Goal: Task Accomplishment & Management: Complete application form

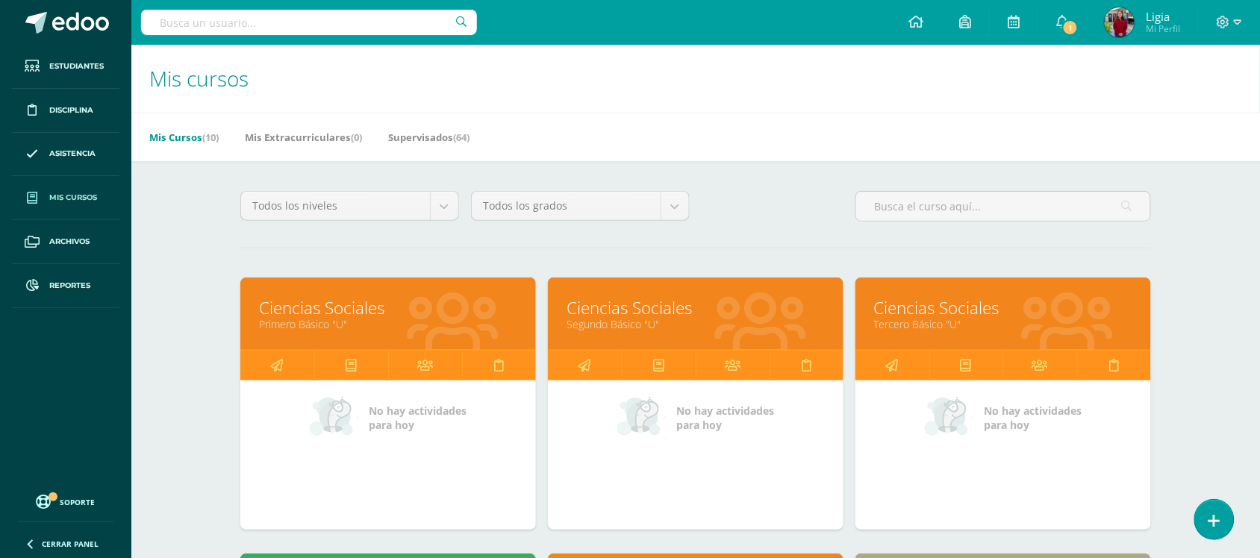
click at [1046, 139] on div "Mis Cursos (10) Mis Extracurriculares (0) Supervisados (64)" at bounding box center [713, 137] width 1164 height 49
click at [774, 219] on div "Todos los niveles Todos los niveles Básico Bachillerato Preprimaria Primaria To…" at bounding box center [695, 212] width 923 height 43
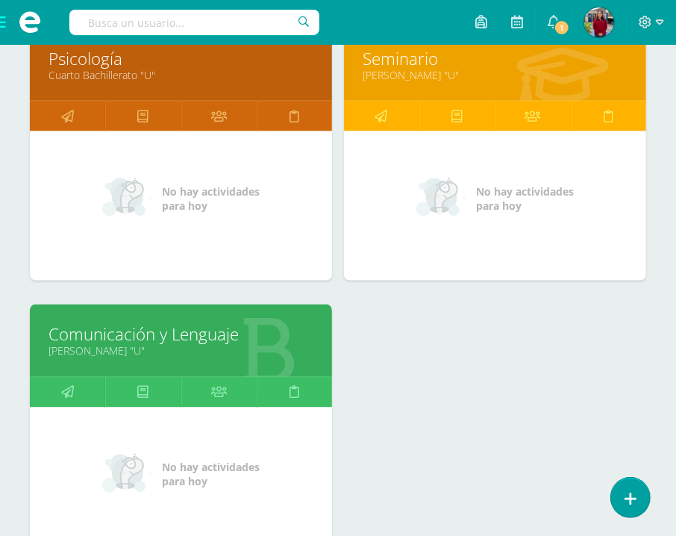
scroll to position [1255, 0]
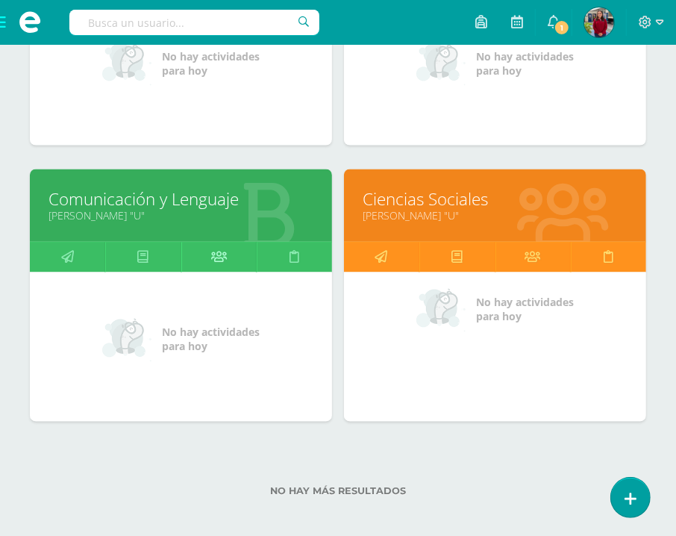
click at [213, 258] on icon at bounding box center [219, 257] width 16 height 29
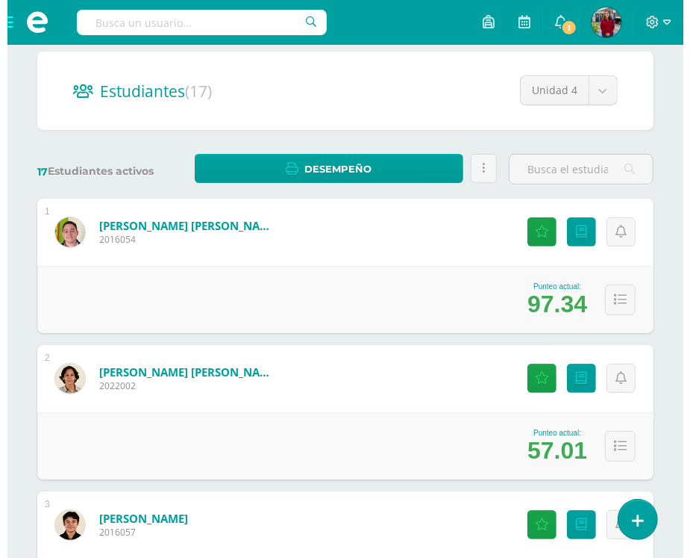
scroll to position [187, 0]
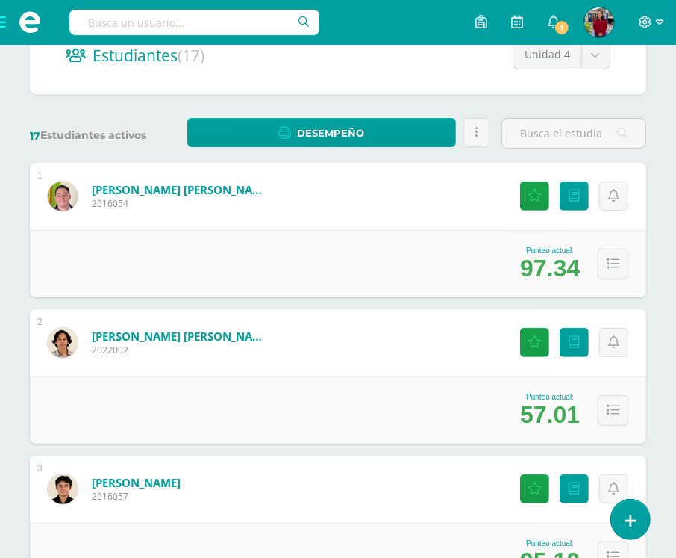
click at [412, 90] on div "Estudiantes (17) Unidad 4 Unidad 4 Unidad 2 Unidad 1 Unidad 3" at bounding box center [338, 55] width 617 height 78
click at [532, 199] on icon at bounding box center [535, 196] width 14 height 13
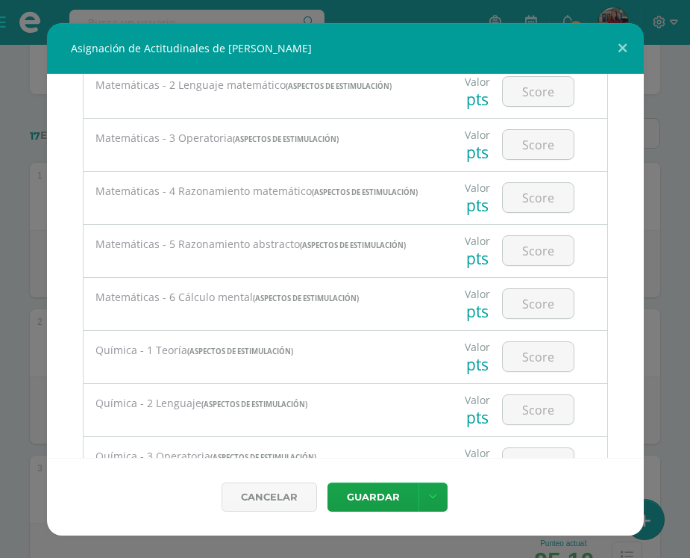
scroll to position [1958, 0]
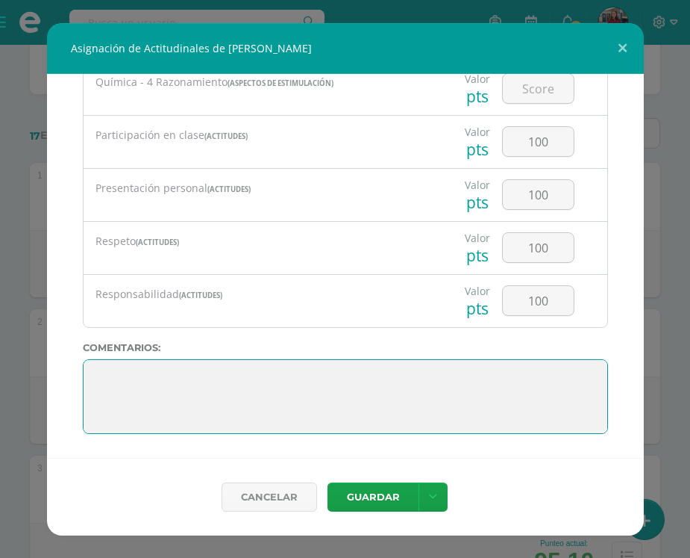
click at [154, 375] on textarea at bounding box center [345, 396] width 525 height 75
paste textarea "¡Excelente trabajo! Tu esfuerzo se refleja en tu rendimiento, lograste la meta,…"
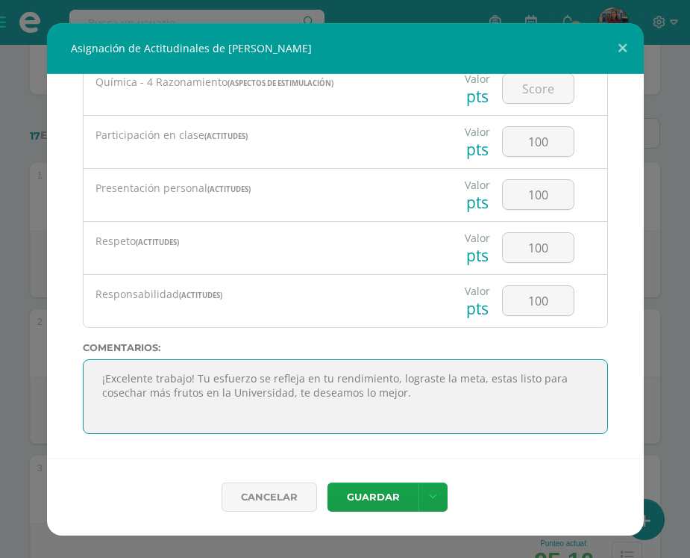
click at [147, 377] on textarea at bounding box center [345, 396] width 525 height 75
type textarea "¡Excelente trabajo! Tu esfuerzo se refleja en tu rendimiento, lograste la meta,…"
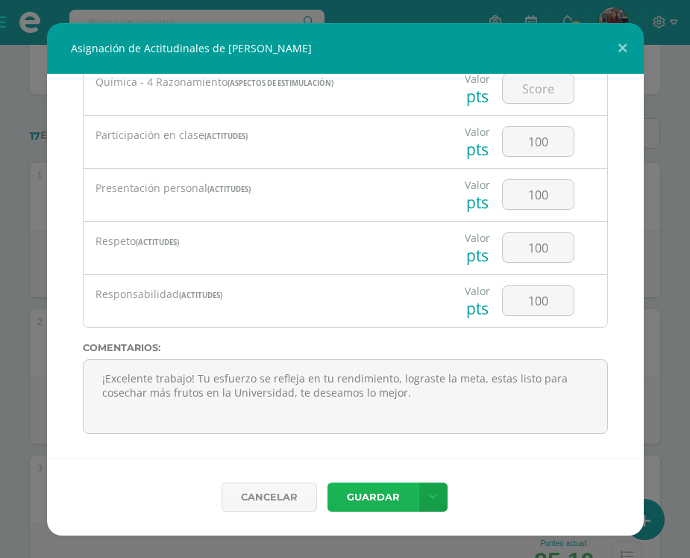
click at [371, 495] on button "Guardar" at bounding box center [373, 496] width 91 height 29
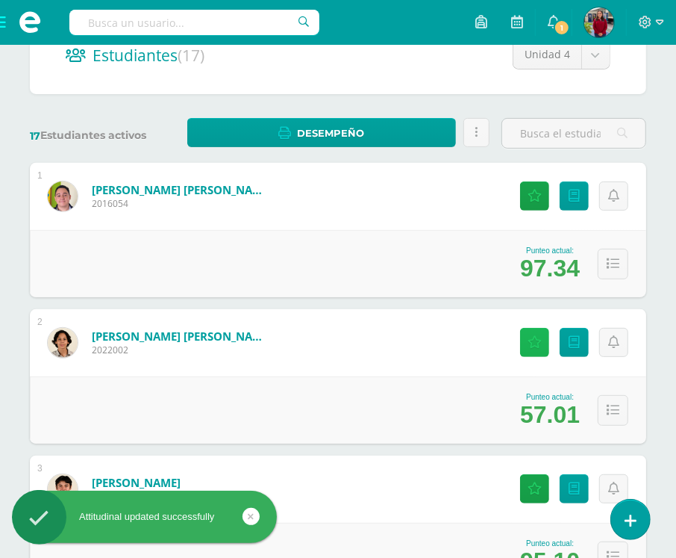
click at [527, 343] on link "Actitudinales" at bounding box center [534, 342] width 29 height 29
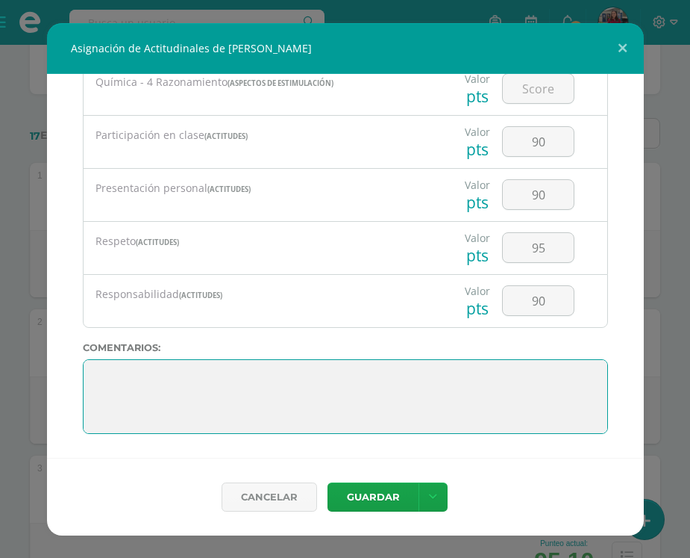
click at [271, 390] on textarea at bounding box center [345, 396] width 525 height 75
click at [102, 373] on textarea at bounding box center [345, 396] width 525 height 75
paste textarea "¡Felicitaciones! Llegaste a la meta, sigue cosechando éxitos en la Universidad,…"
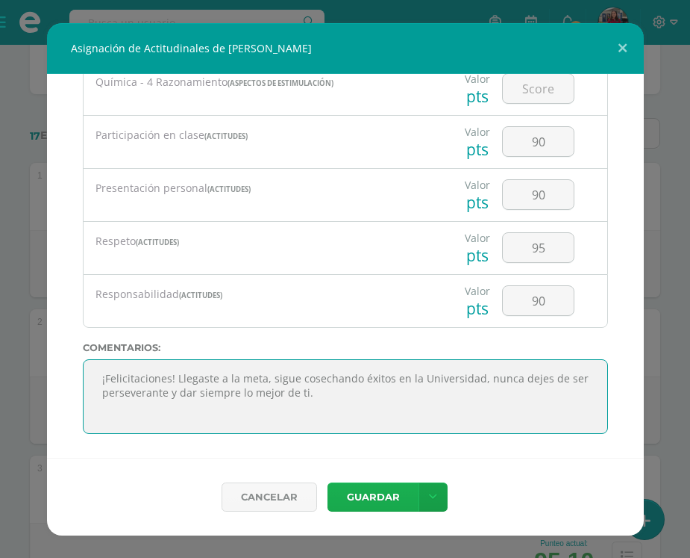
type textarea "¡Felicitaciones! Llegaste a la meta, sigue cosechando éxitos en la Universidad,…"
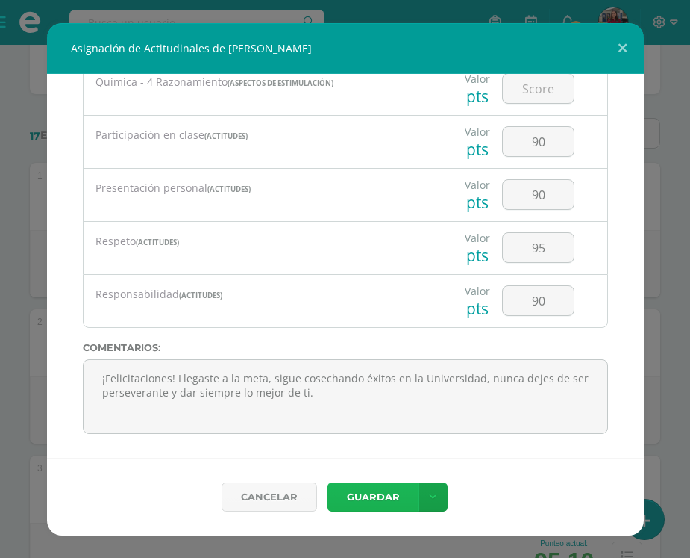
click at [369, 490] on button "Guardar" at bounding box center [373, 496] width 91 height 29
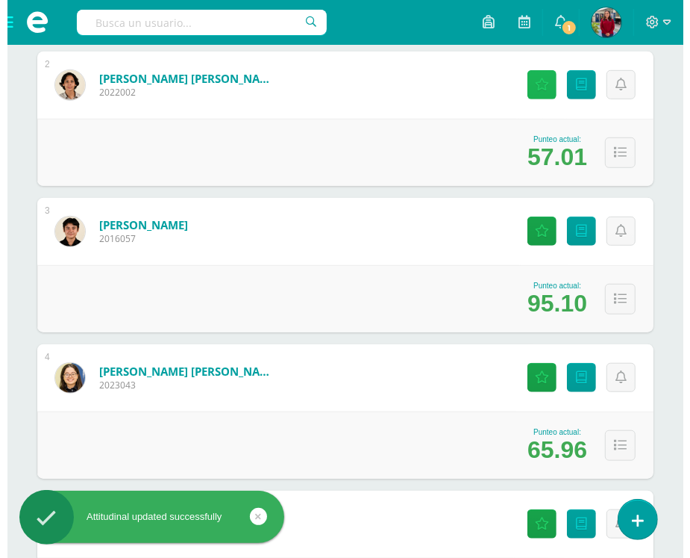
scroll to position [466, 0]
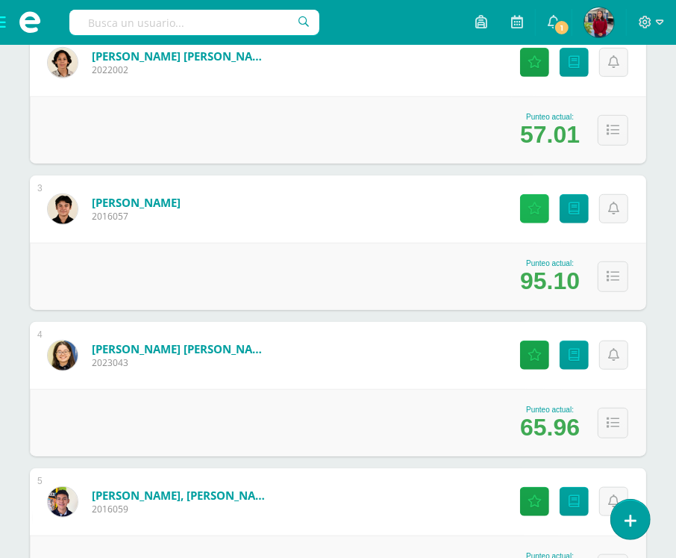
click at [540, 214] on link "Actitudinales" at bounding box center [534, 208] width 29 height 29
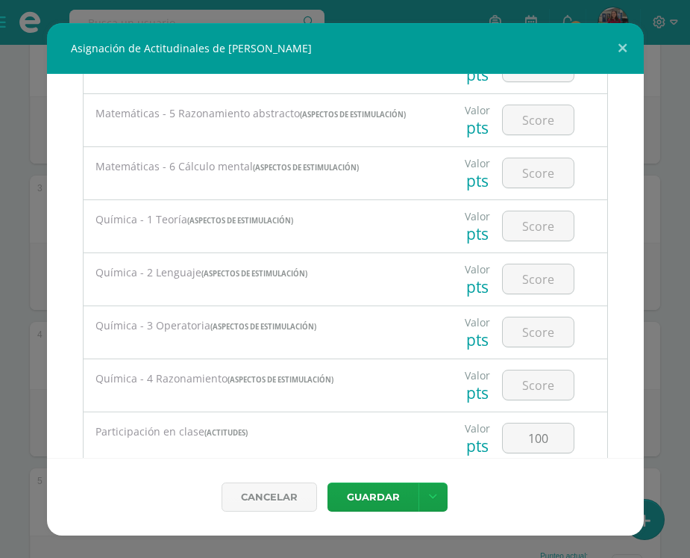
scroll to position [1958, 0]
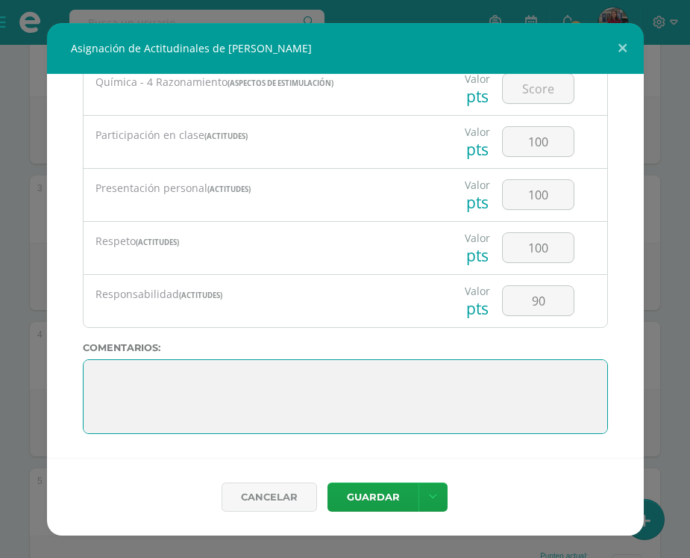
click at [103, 377] on textarea at bounding box center [345, 396] width 525 height 75
click at [94, 372] on textarea at bounding box center [345, 396] width 525 height 75
click at [125, 381] on textarea at bounding box center [345, 396] width 525 height 75
click at [90, 370] on textarea at bounding box center [345, 396] width 525 height 75
paste textarea "¡Muy bien! Cumpliste la meta, lograste superar cada reto de la unidad, eres una…"
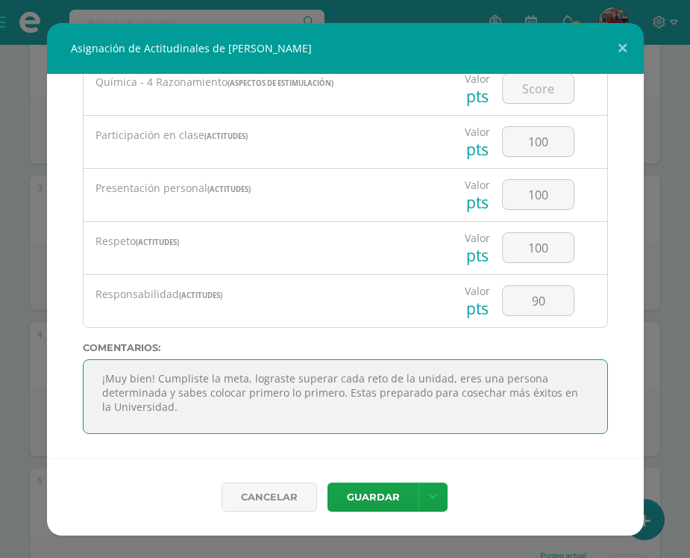
scroll to position [0, 0]
click at [329, 411] on textarea at bounding box center [345, 396] width 525 height 75
click at [196, 416] on textarea at bounding box center [345, 396] width 525 height 75
type textarea "¡Muy bien! Cumpliste la meta, lograste superar cada reto de la unidad, eres una…"
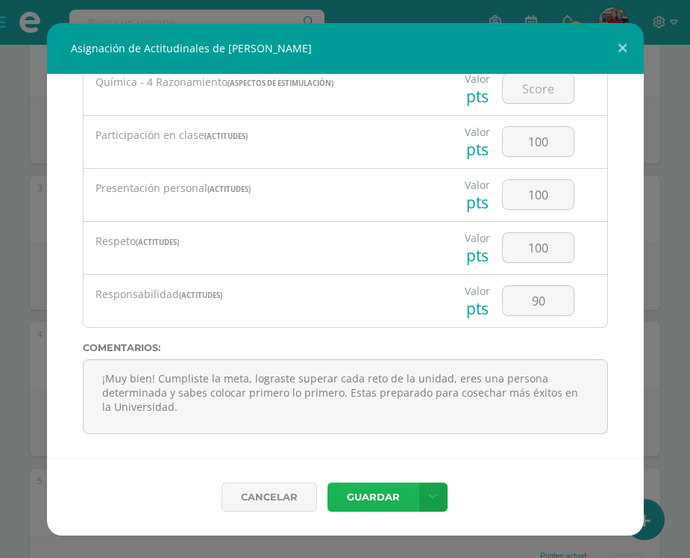
click at [372, 495] on button "Guardar" at bounding box center [373, 496] width 91 height 29
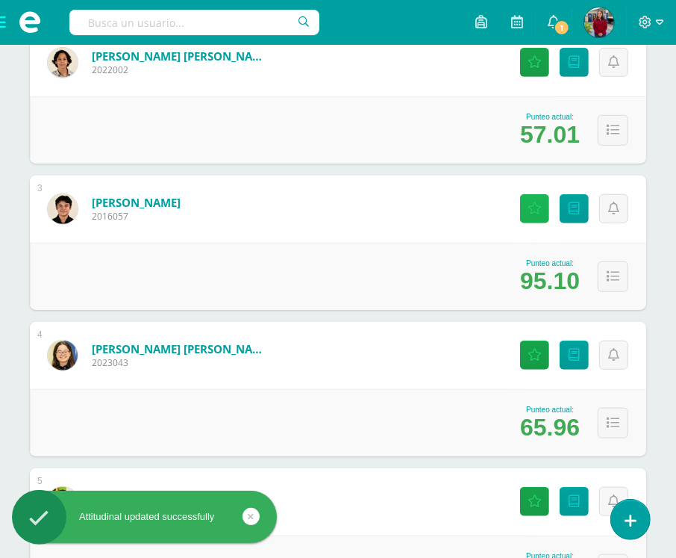
drag, startPoint x: 531, startPoint y: 203, endPoint x: 467, endPoint y: 259, distance: 85.2
click at [531, 203] on icon at bounding box center [535, 208] width 14 height 13
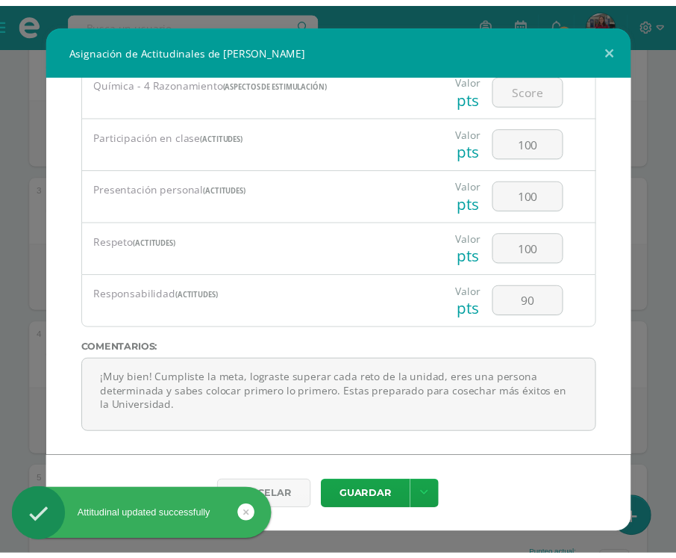
scroll to position [1958, 0]
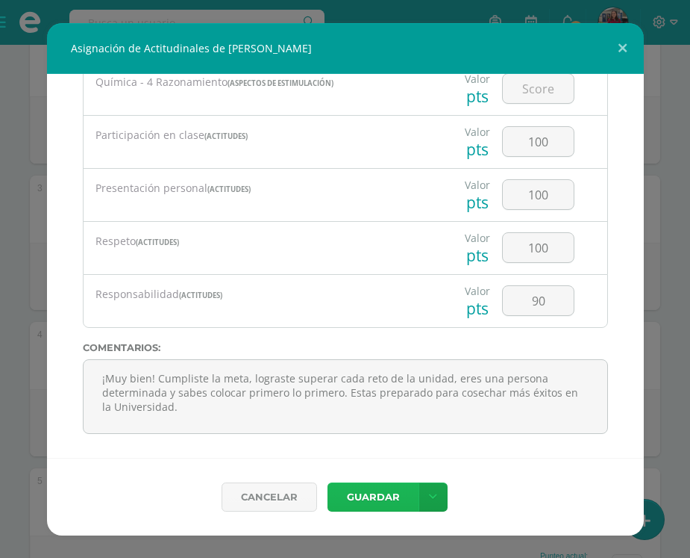
click at [348, 496] on button "Guardar" at bounding box center [373, 496] width 91 height 29
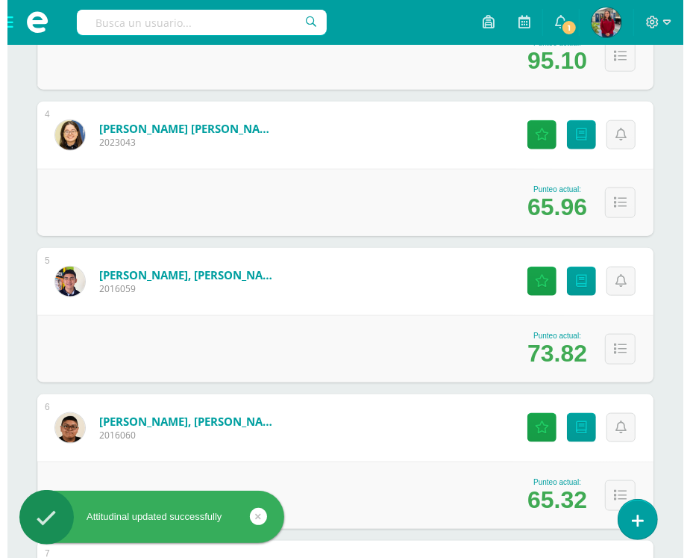
scroll to position [653, 0]
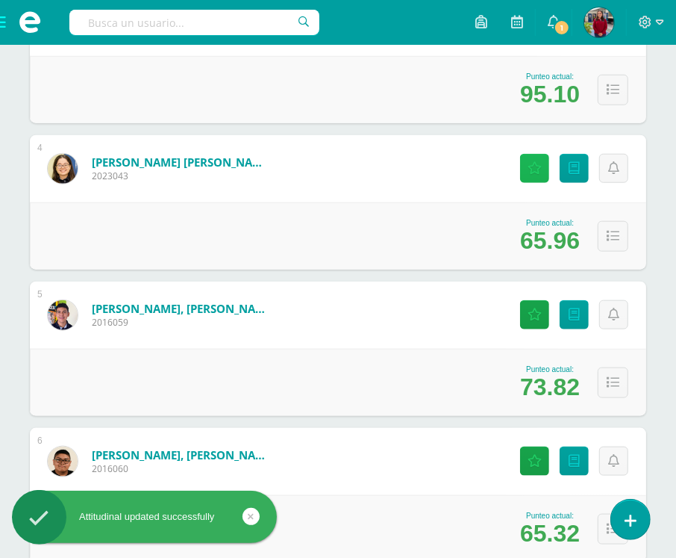
click at [543, 169] on link "Actitudinales" at bounding box center [534, 168] width 29 height 29
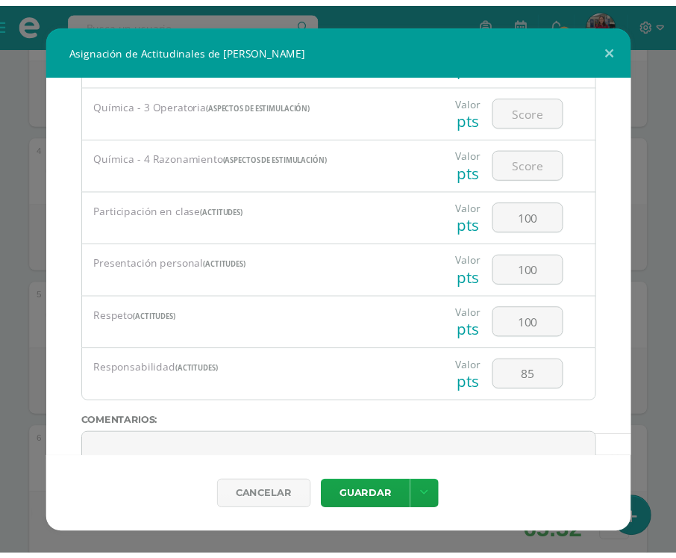
scroll to position [1958, 0]
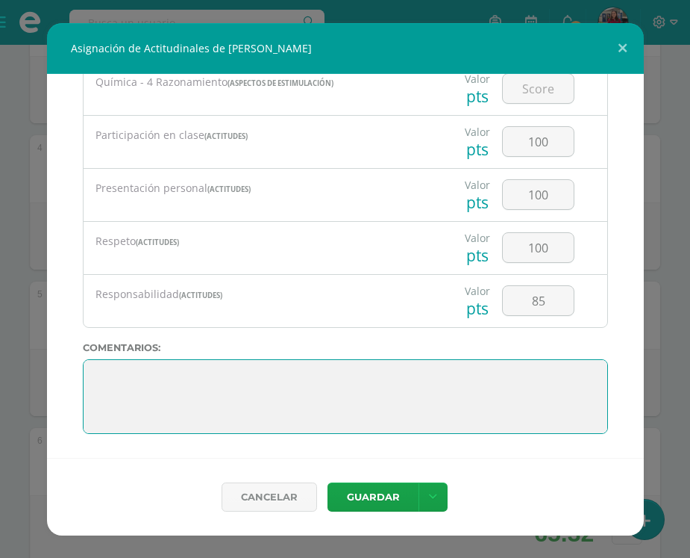
click at [140, 378] on textarea at bounding box center [345, 396] width 525 height 75
click at [104, 374] on textarea at bounding box center [345, 396] width 525 height 75
click at [90, 374] on textarea at bounding box center [345, 396] width 525 height 75
click at [102, 381] on textarea at bounding box center [345, 396] width 525 height 75
click at [93, 369] on textarea at bounding box center [345, 396] width 525 height 75
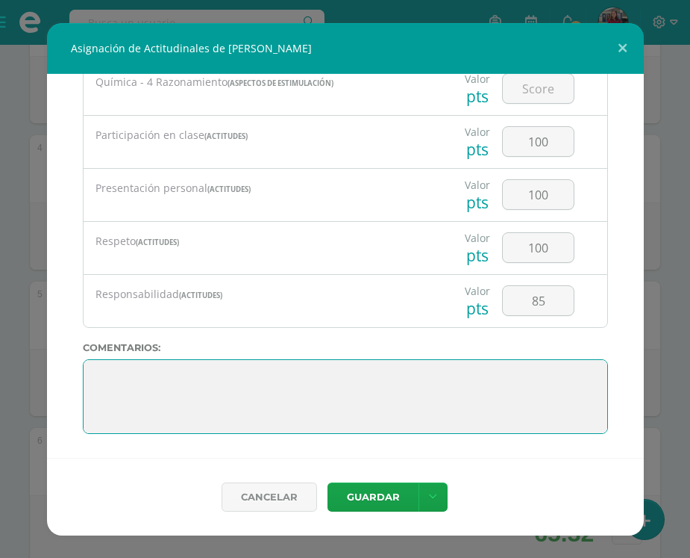
paste textarea "¡Muy bien! Has logrado cumplir tu meta, recuerda seguir siendo constante, no te…"
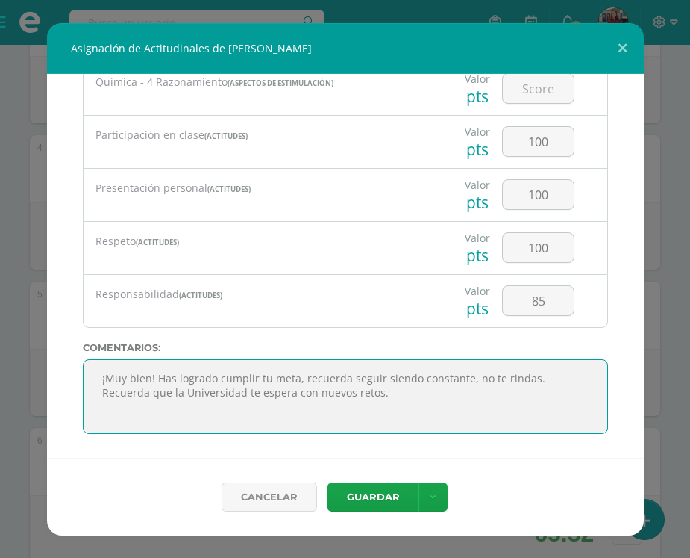
click at [94, 377] on textarea at bounding box center [345, 396] width 525 height 75
type textarea "¡Muy bien! Has logrado cumplir tu meta, recuerda seguir siendo constante, no te…"
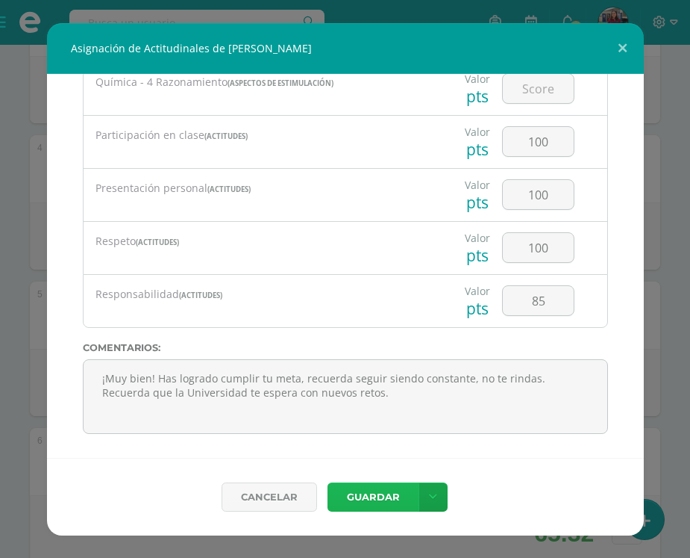
click at [374, 490] on button "Guardar" at bounding box center [373, 496] width 91 height 29
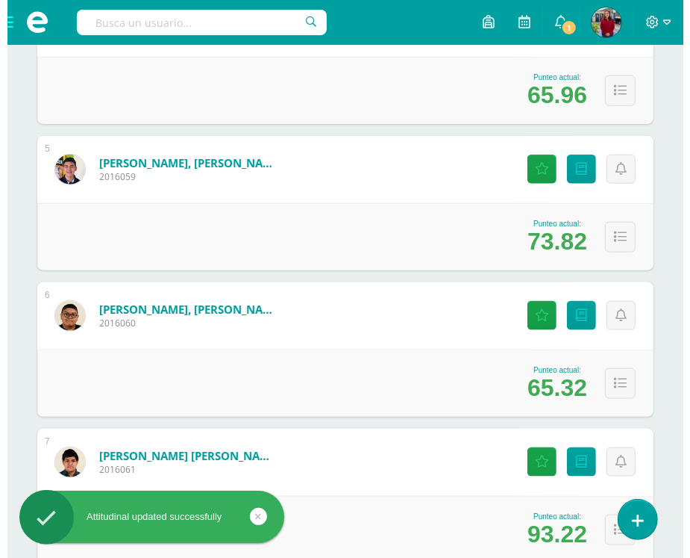
scroll to position [840, 0]
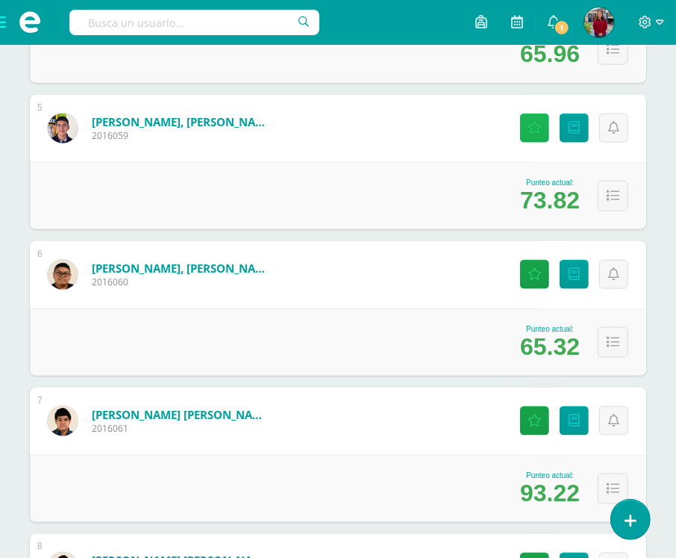
click at [546, 120] on link "Actitudinales" at bounding box center [534, 127] width 29 height 29
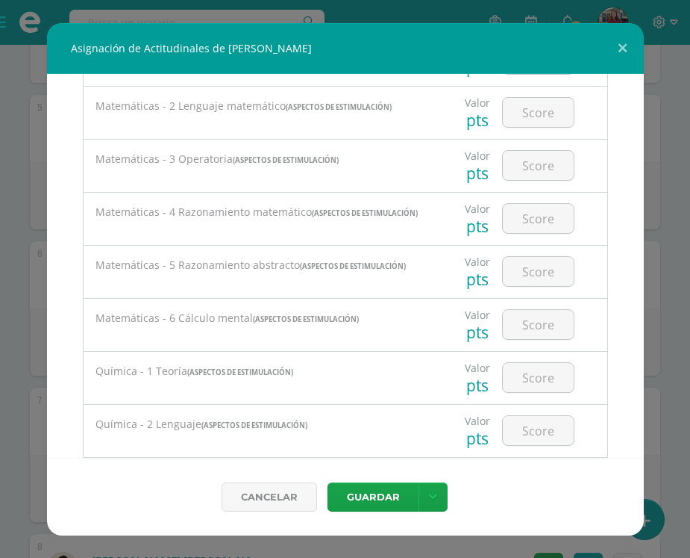
scroll to position [1958, 0]
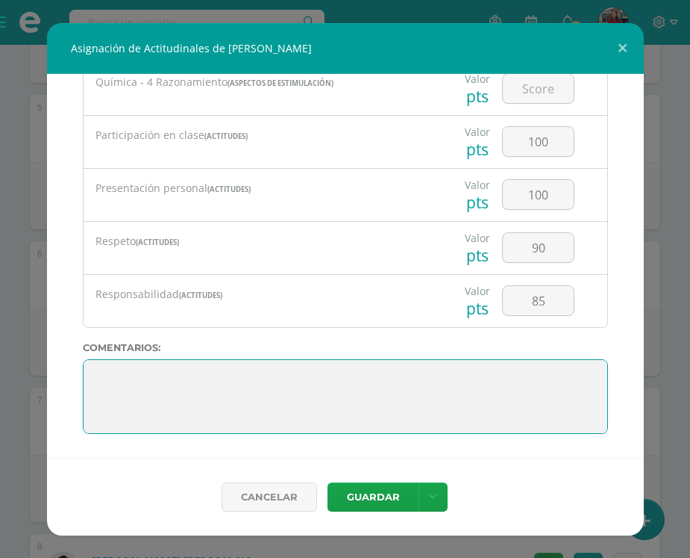
click at [99, 372] on textarea at bounding box center [345, 396] width 525 height 75
click at [97, 366] on textarea at bounding box center [345, 396] width 525 height 75
paste textarea "Muestra un desempeño destacado, con calificaciones altas que evidencian esfuerz…"
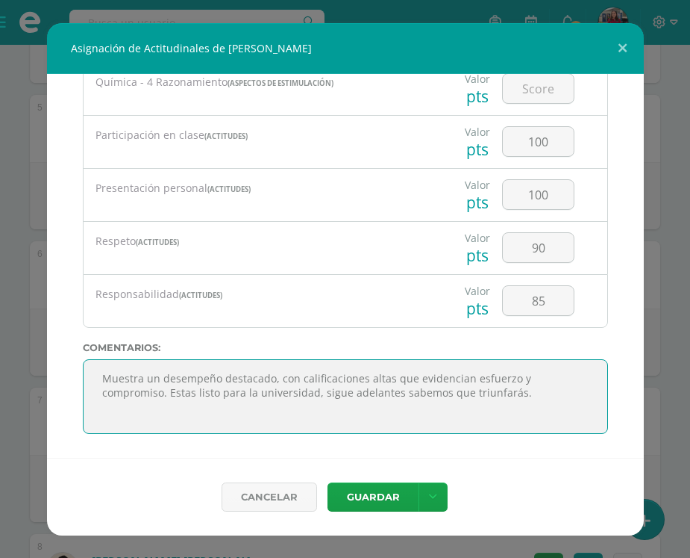
type textarea "Muestra un desempeño destacado, con calificaciones altas que evidencian esfuerz…"
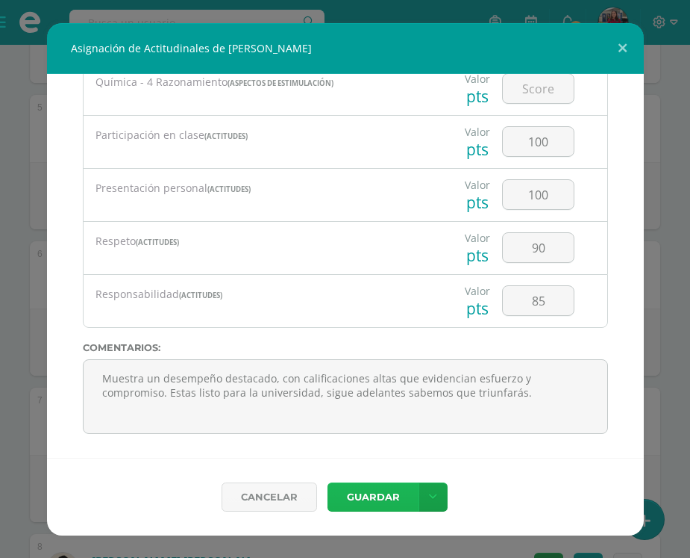
click at [356, 506] on button "Guardar" at bounding box center [373, 496] width 91 height 29
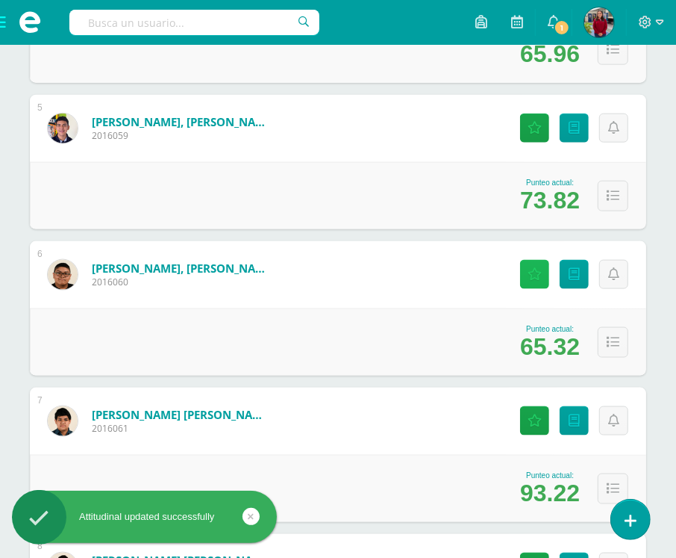
click at [537, 268] on icon at bounding box center [535, 274] width 14 height 13
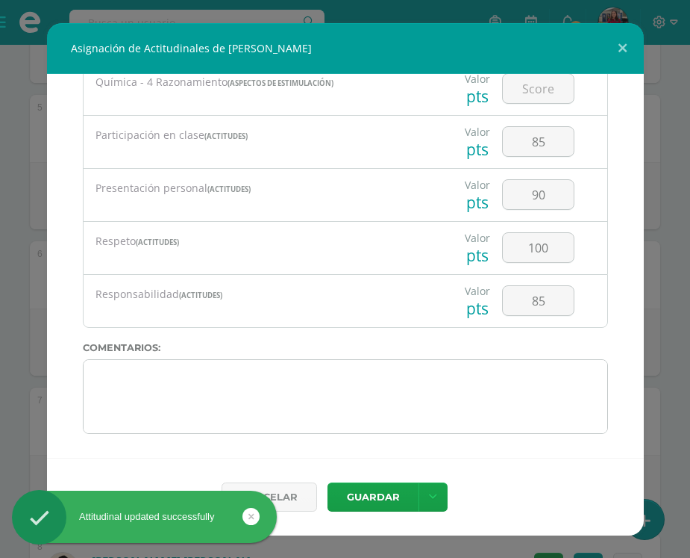
scroll to position [446, 0]
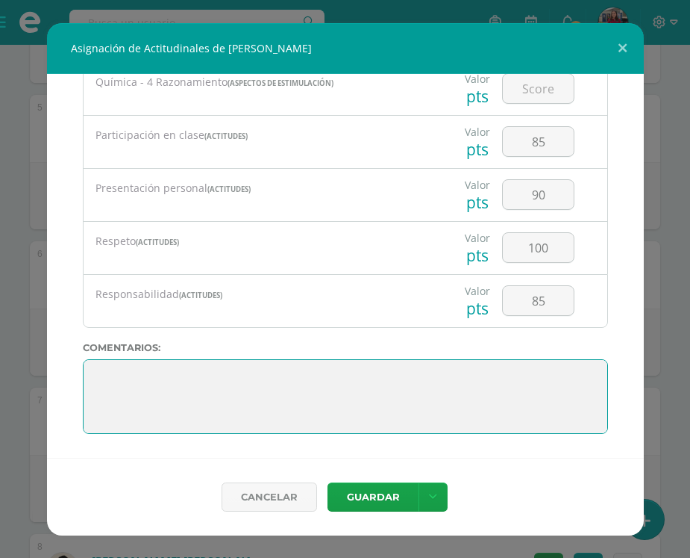
click at [97, 366] on textarea at bounding box center [345, 396] width 525 height 75
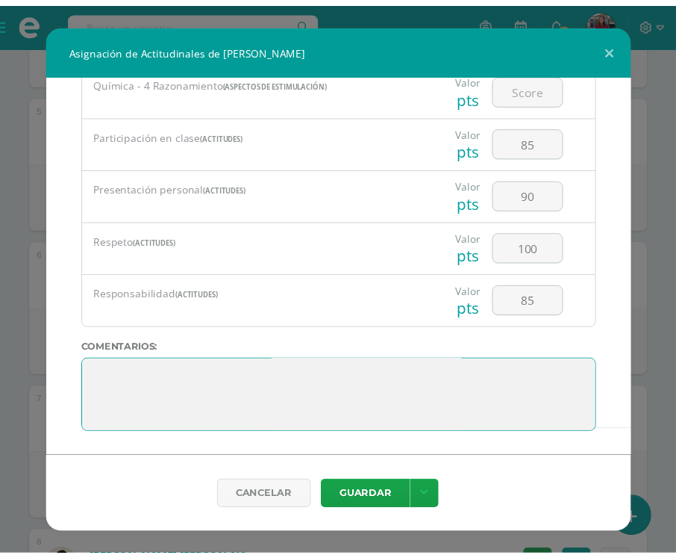
scroll to position [0, 0]
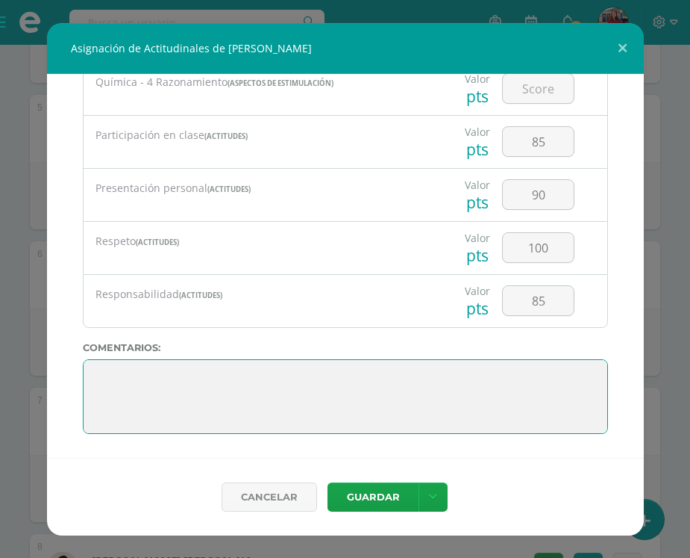
click at [118, 369] on textarea at bounding box center [345, 396] width 525 height 75
click at [113, 369] on textarea at bounding box center [345, 396] width 525 height 75
click at [95, 366] on textarea at bounding box center [345, 396] width 525 height 75
paste textarea "¡Felicitaciones! Excelente esfuerzo hasta el final sigue adelante poniendo prim…"
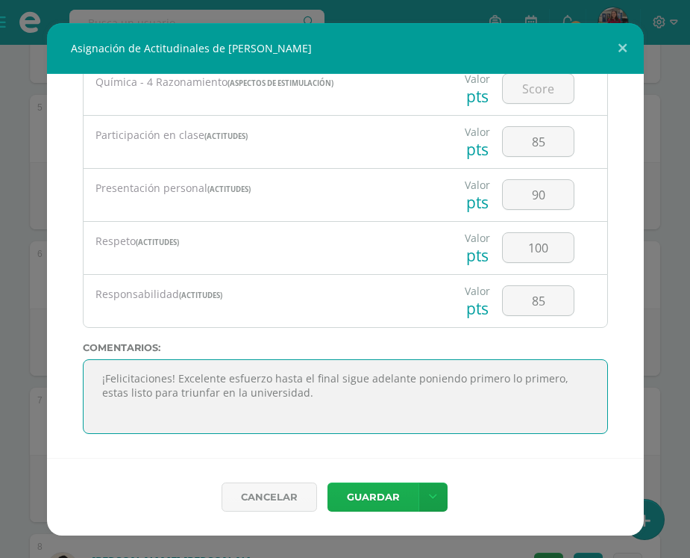
type textarea "¡Felicitaciones! Excelente esfuerzo hasta el final sigue adelante poniendo prim…"
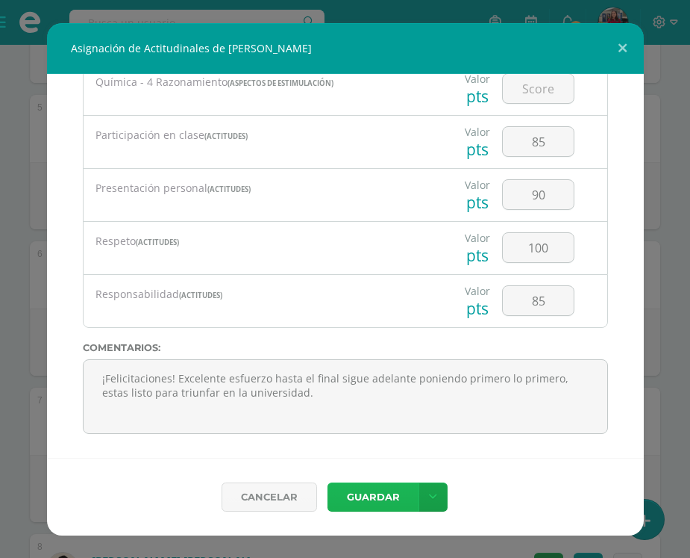
click at [348, 494] on button "Guardar" at bounding box center [373, 496] width 91 height 29
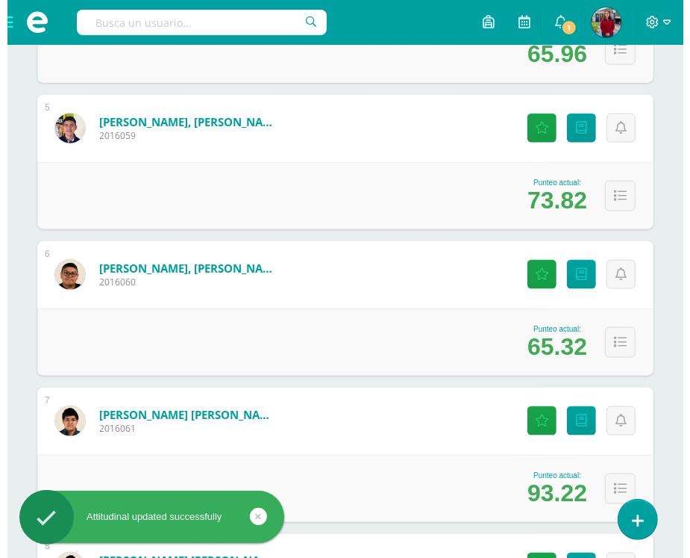
scroll to position [1026, 0]
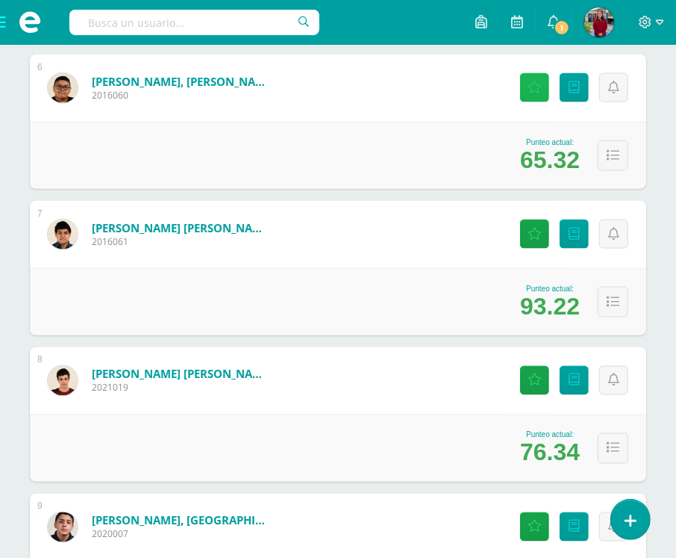
click at [527, 84] on link "Actitudinales" at bounding box center [534, 87] width 29 height 29
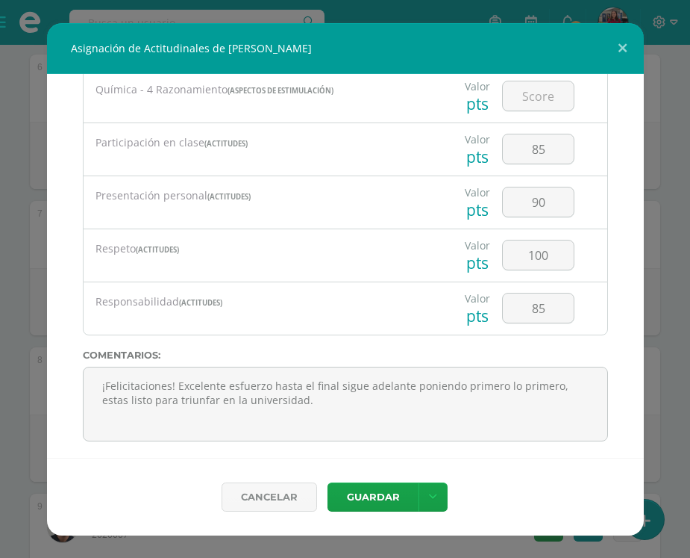
scroll to position [1958, 0]
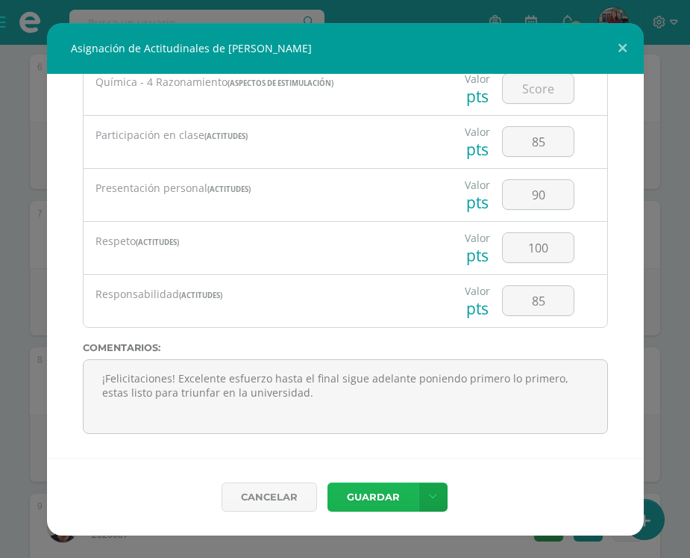
click at [351, 490] on button "Guardar" at bounding box center [373, 496] width 91 height 29
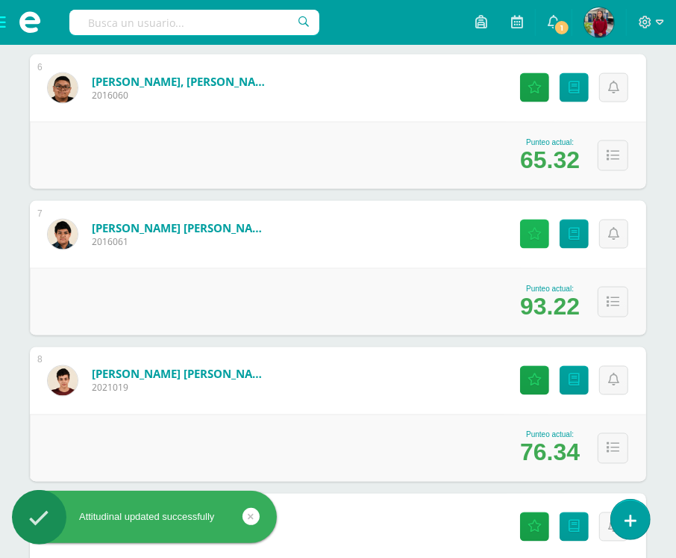
click at [546, 230] on link "Actitudinales" at bounding box center [534, 233] width 29 height 29
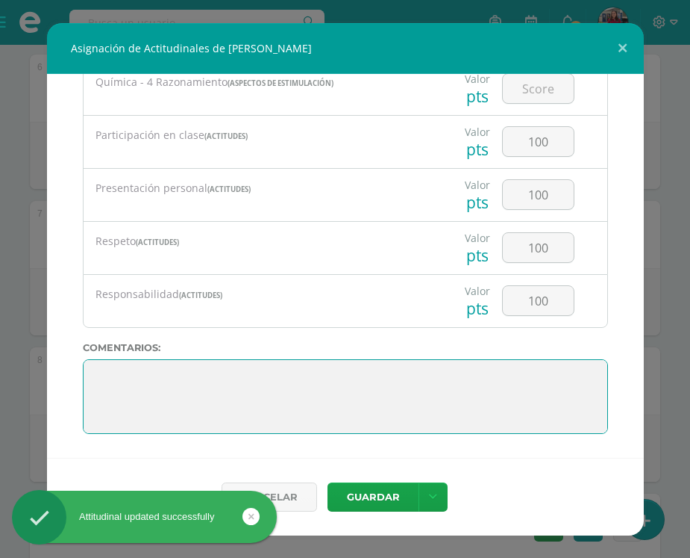
click at [153, 371] on textarea at bounding box center [345, 396] width 525 height 75
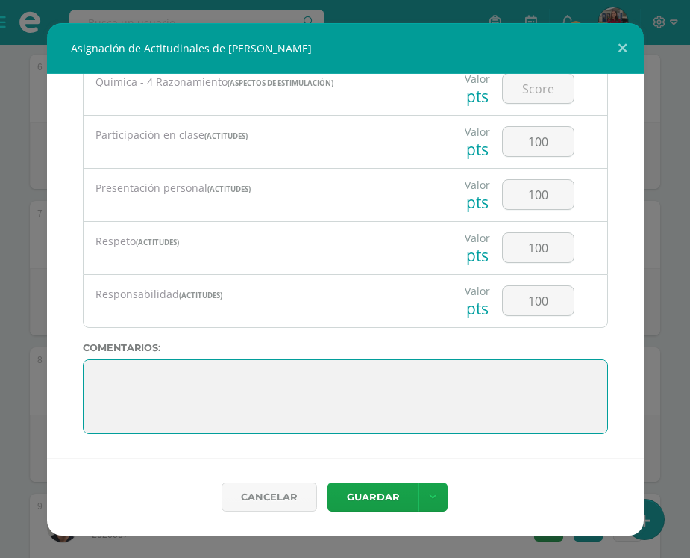
click at [98, 375] on textarea at bounding box center [345, 396] width 525 height 75
click at [96, 375] on textarea at bounding box center [345, 396] width 525 height 75
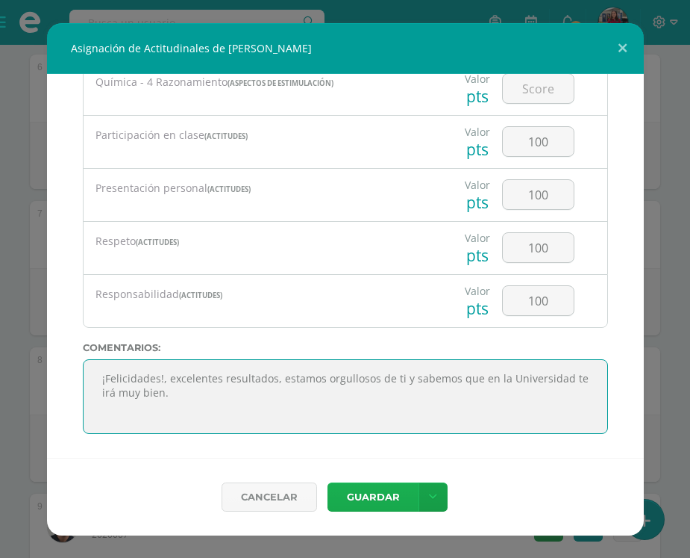
type textarea "¡Felicidades!, excelentes resultados, estamos orgullosos de ti y sabemos que en…"
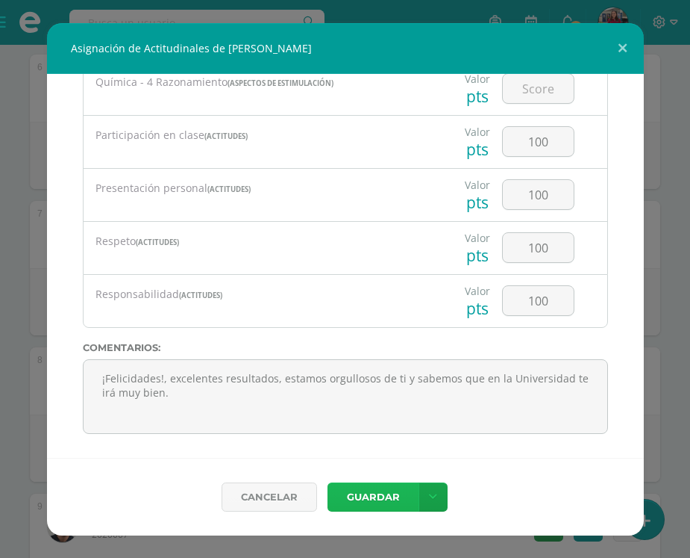
click at [364, 487] on button "Guardar" at bounding box center [373, 496] width 91 height 29
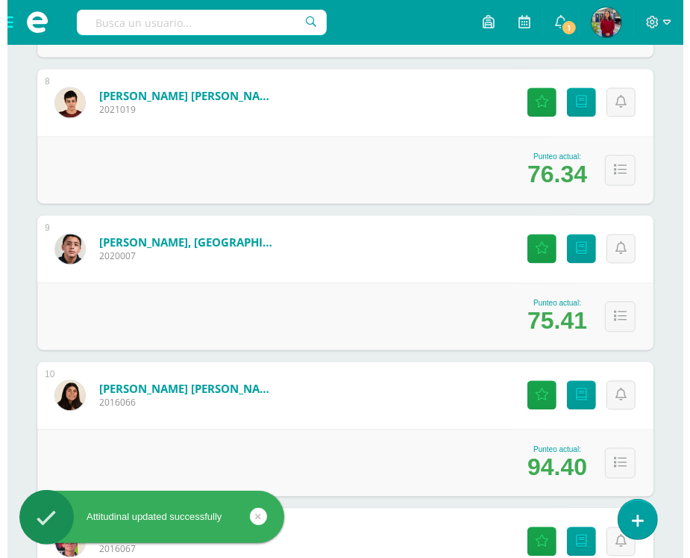
scroll to position [1306, 0]
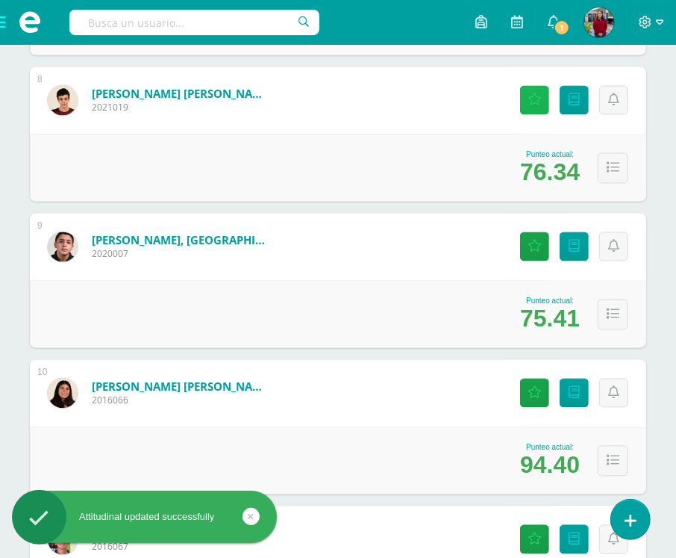
drag, startPoint x: 532, startPoint y: 102, endPoint x: 497, endPoint y: 140, distance: 51.8
click at [532, 102] on icon at bounding box center [535, 100] width 14 height 13
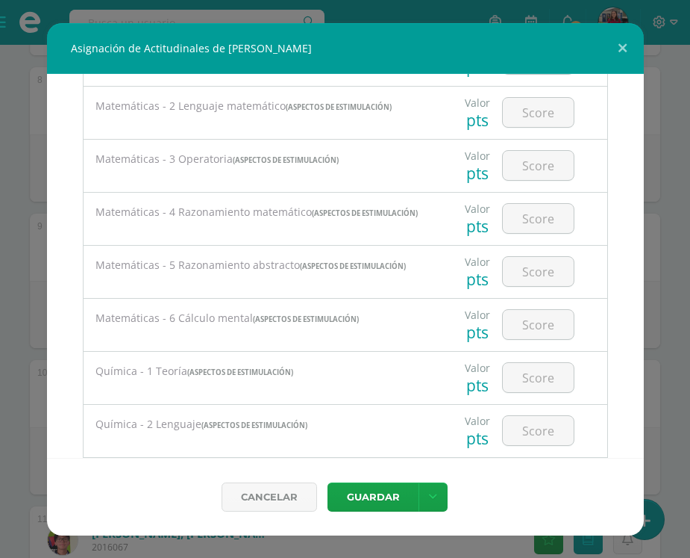
scroll to position [1958, 0]
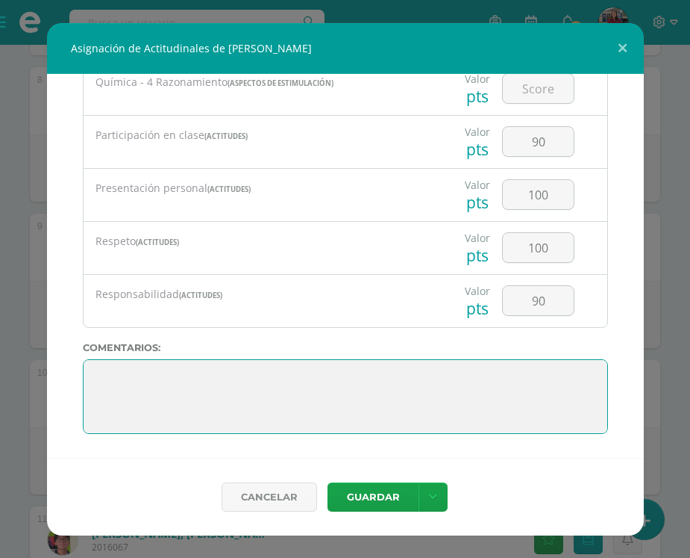
click at [96, 364] on textarea at bounding box center [345, 396] width 525 height 75
paste textarea "¡Muy bien! Diste tu mayor esfuerzo y se nota. Sigue adelante luchando por tus s…"
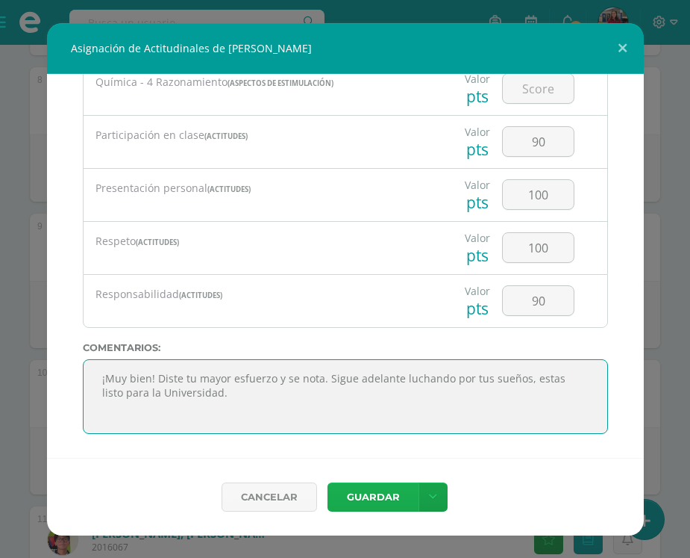
type textarea "¡Muy bien! Diste tu mayor esfuerzo y se nota. Sigue adelante luchando por tus s…"
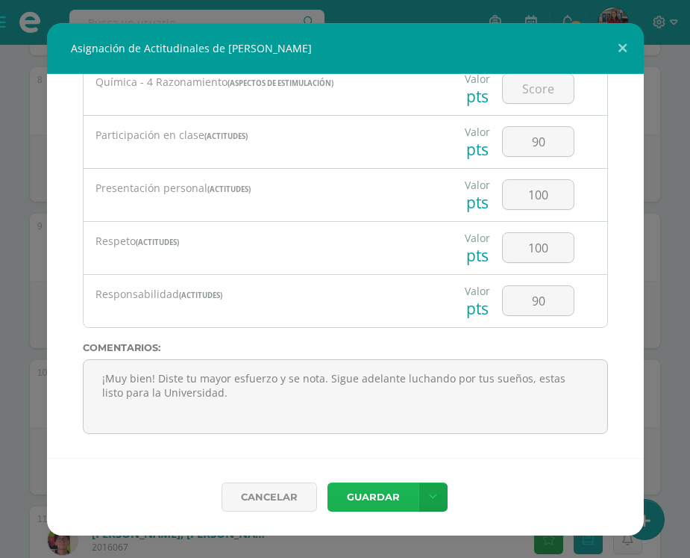
click at [352, 490] on button "Guardar" at bounding box center [373, 496] width 91 height 29
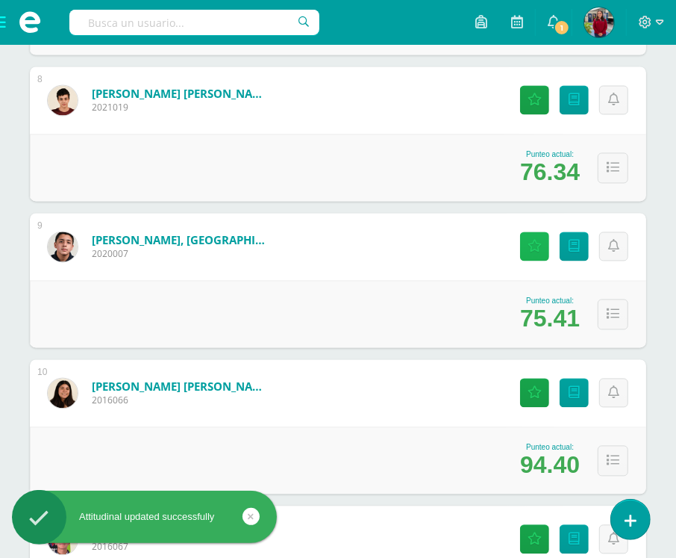
click at [531, 241] on icon at bounding box center [535, 246] width 14 height 13
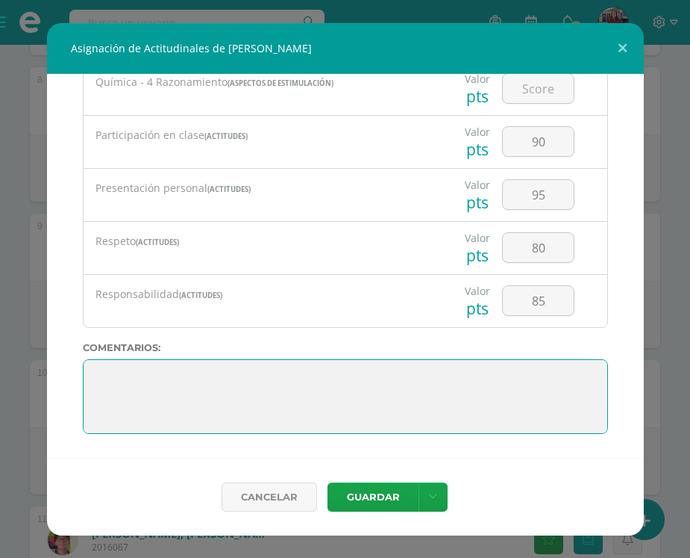
click at [103, 372] on textarea at bounding box center [345, 396] width 525 height 75
click at [185, 378] on textarea at bounding box center [345, 396] width 525 height 75
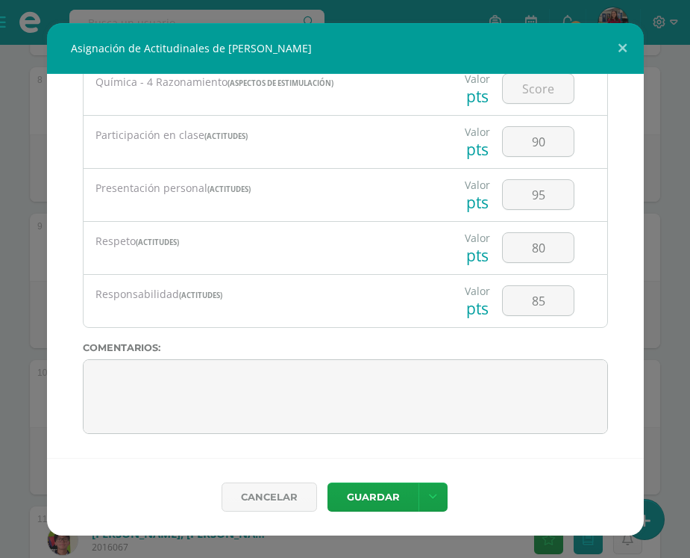
click at [79, 374] on div "Todas las Categorias Todas las Categorias Aspectos de estimulación Actitudes Si…" at bounding box center [345, 266] width 597 height 384
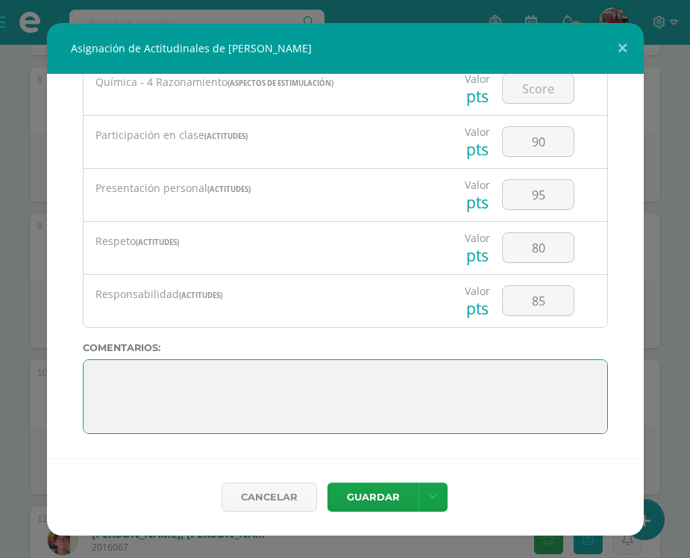
click at [90, 371] on textarea at bounding box center [345, 396] width 525 height 75
paste textarea "Has logrado superar varios retos en las clases que tenías con riesgo, te motiva…"
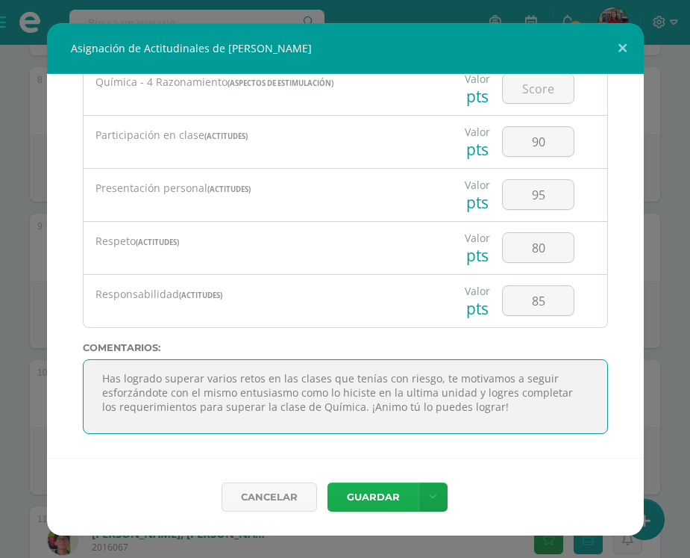
type textarea "Has logrado superar varios retos en las clases que tenías con riesgo, te motiva…"
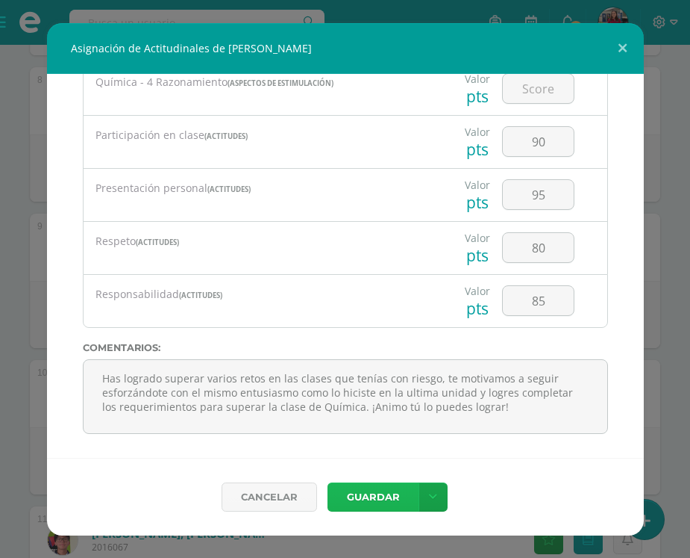
click at [372, 489] on button "Guardar" at bounding box center [373, 496] width 91 height 29
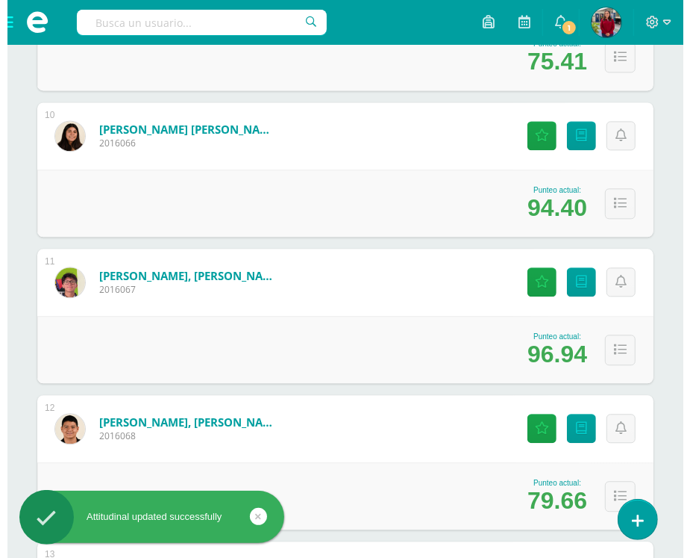
scroll to position [1586, 0]
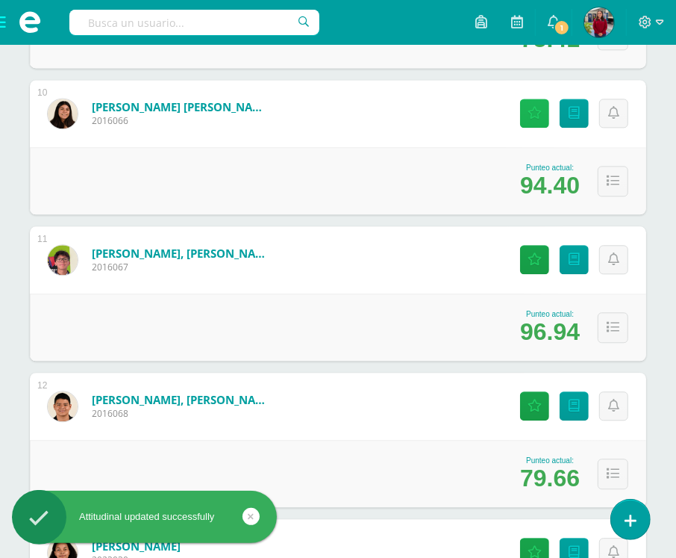
click at [535, 110] on icon at bounding box center [535, 113] width 14 height 13
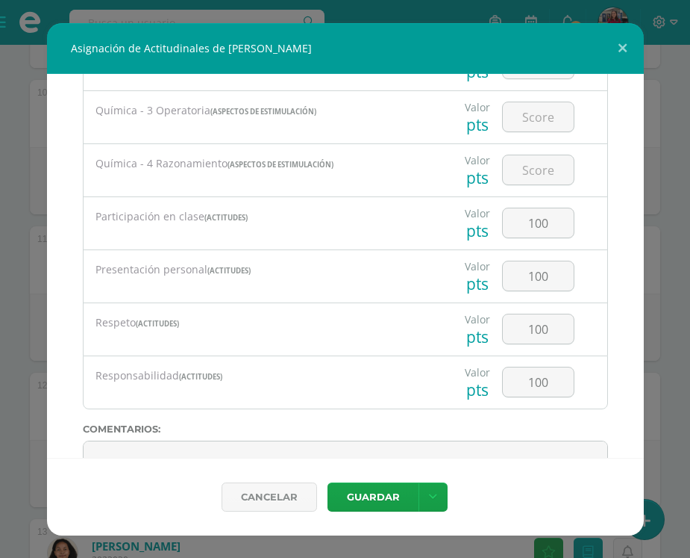
scroll to position [1958, 0]
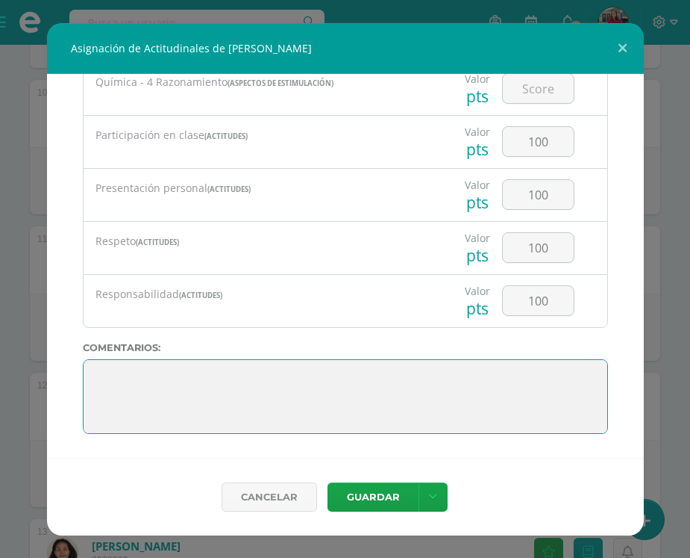
drag, startPoint x: 90, startPoint y: 369, endPoint x: 99, endPoint y: 371, distance: 9.1
click at [90, 369] on textarea at bounding box center [345, 396] width 525 height 75
paste textarea "¡Excelente! Lograste terminar el año con los mejores promedios, te motivamos a …"
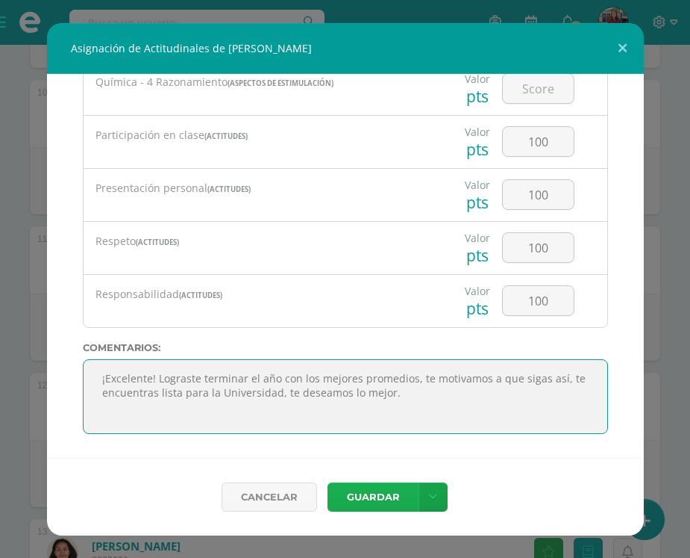
type textarea "¡Excelente! Lograste terminar el año con los mejores promedios, te motivamos a …"
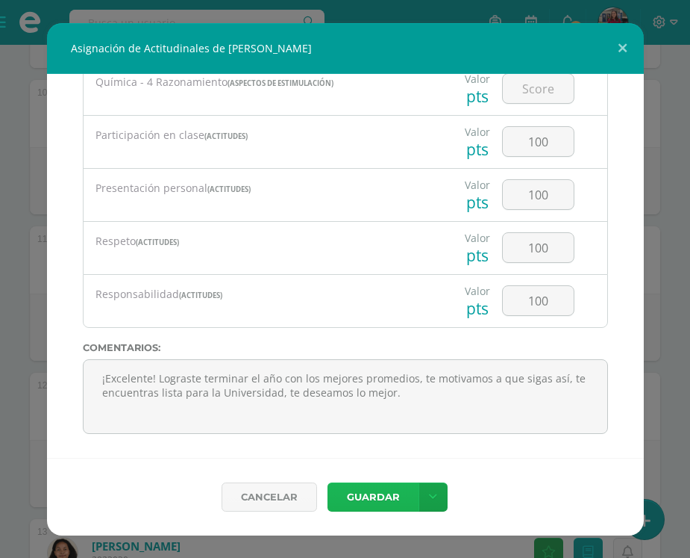
click at [347, 493] on button "Guardar" at bounding box center [373, 496] width 91 height 29
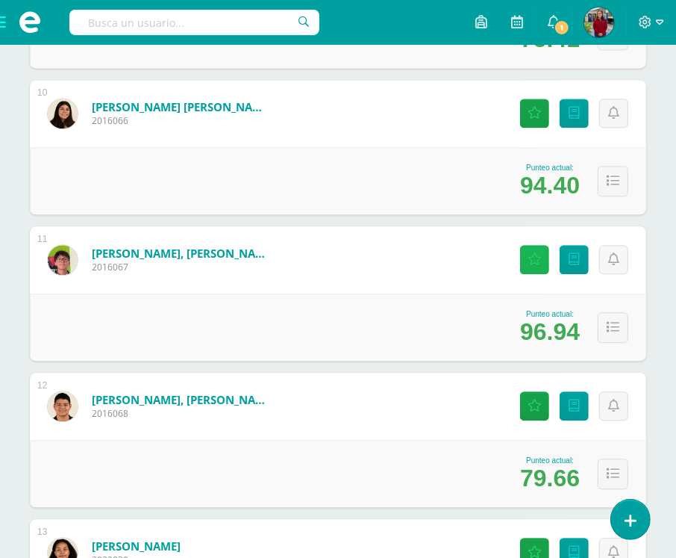
click at [531, 257] on icon at bounding box center [535, 259] width 14 height 13
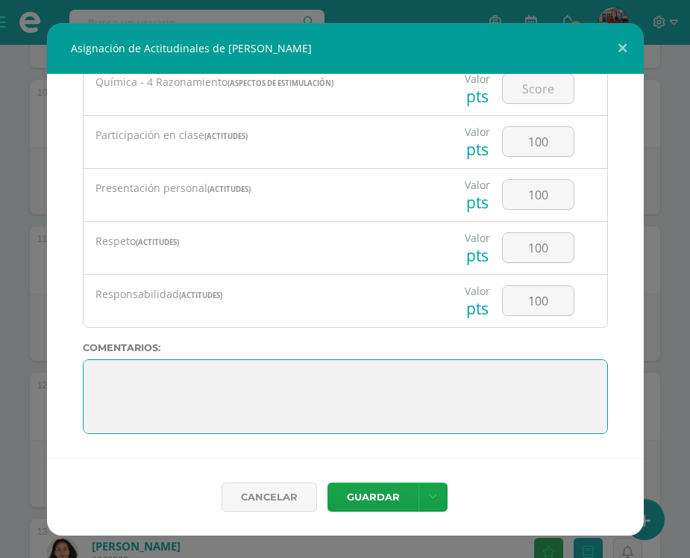
click at [123, 381] on textarea at bounding box center [345, 396] width 525 height 75
click at [97, 371] on textarea at bounding box center [345, 396] width 525 height 75
paste textarea "¡Felicitaciones! Tu esfuerzo y constancia se ven reflejados en tus resultados, …"
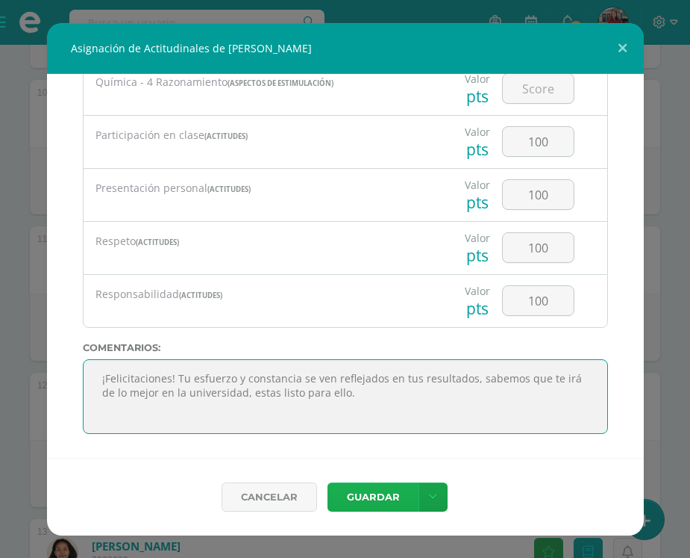
type textarea "¡Felicitaciones! Tu esfuerzo y constancia se ven reflejados en tus resultados, …"
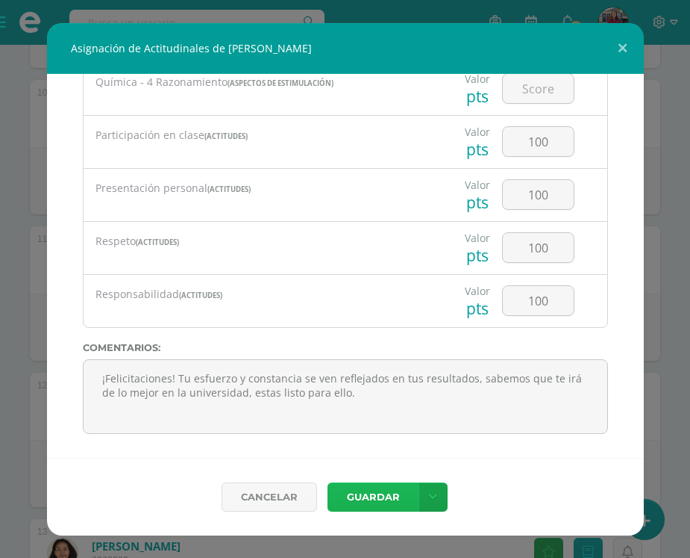
click at [355, 493] on button "Guardar" at bounding box center [373, 496] width 91 height 29
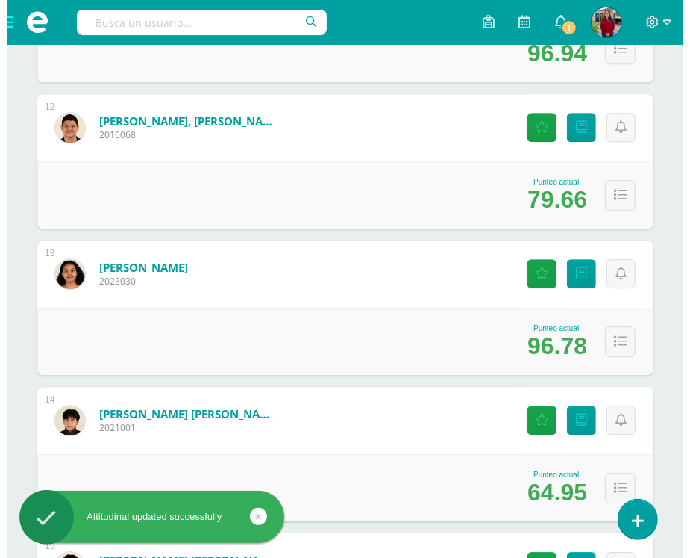
scroll to position [1866, 0]
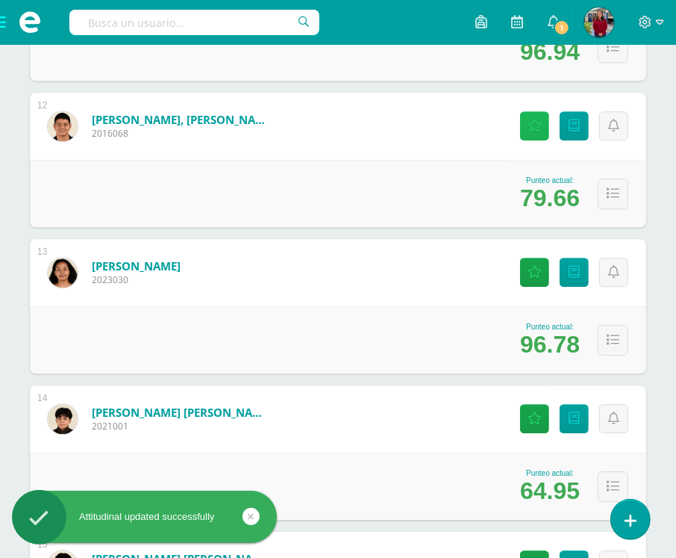
click at [539, 119] on icon at bounding box center [535, 125] width 14 height 13
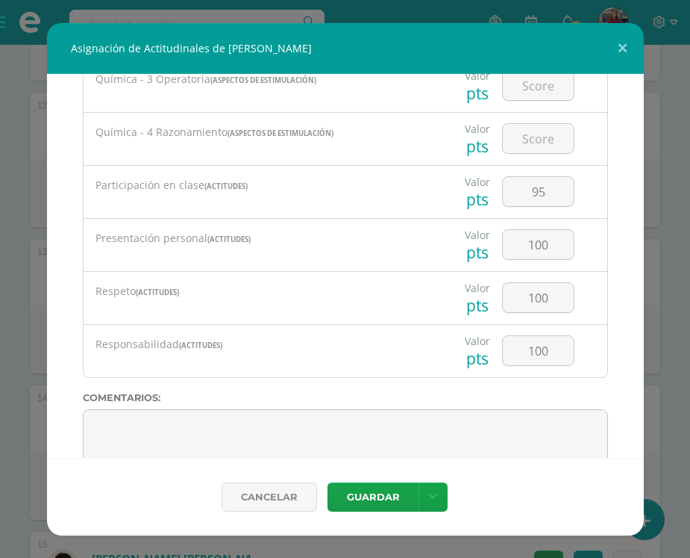
scroll to position [1958, 0]
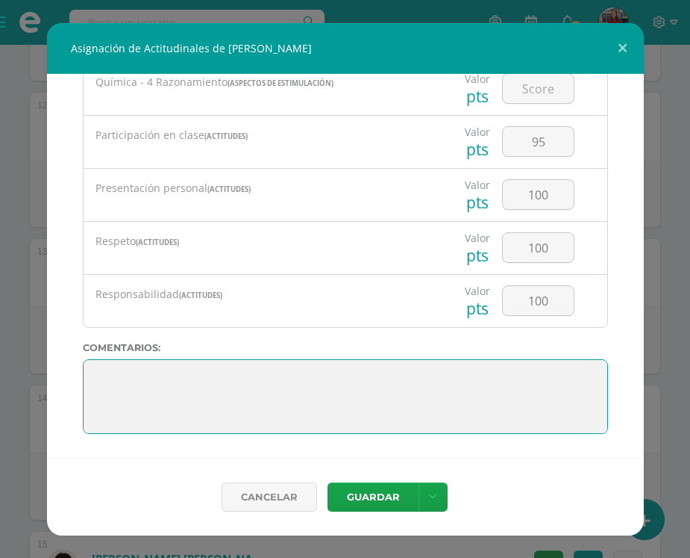
click at [90, 371] on textarea at bounding box center [345, 396] width 525 height 75
click at [102, 375] on textarea at bounding box center [345, 396] width 525 height 75
paste textarea "¡Muy bien! Has logrado tu meta, sigue adelante, colocaste primero lo primero y …"
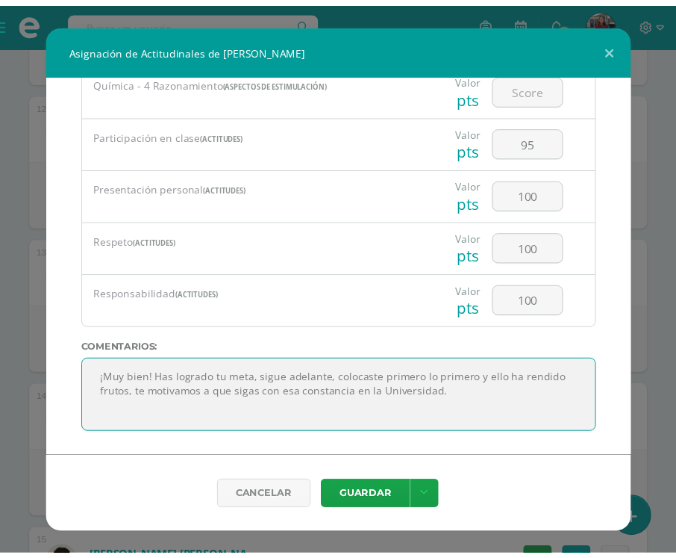
scroll to position [0, 0]
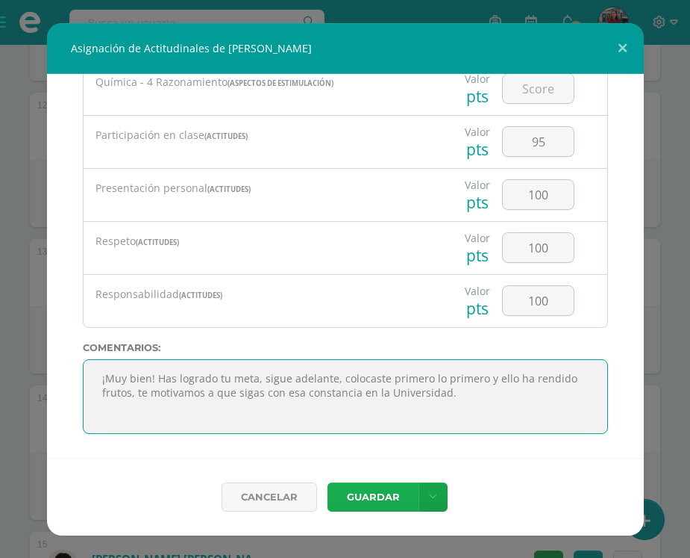
type textarea "¡Muy bien! Has logrado tu meta, sigue adelante, colocaste primero lo primero y …"
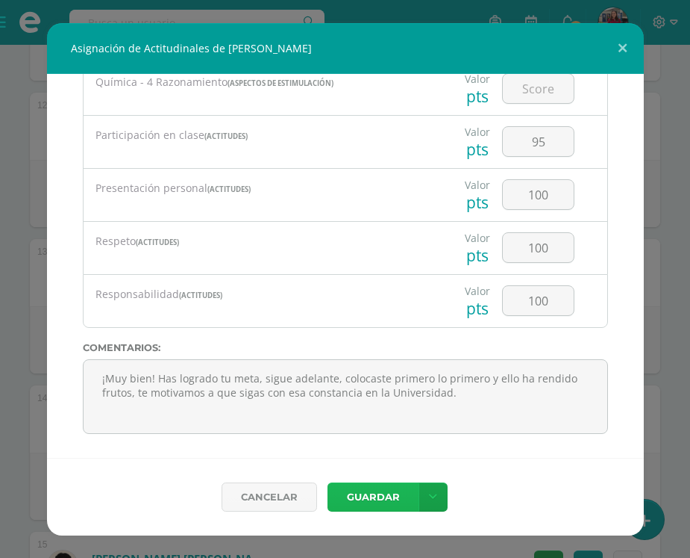
click at [357, 494] on button "Guardar" at bounding box center [373, 496] width 91 height 29
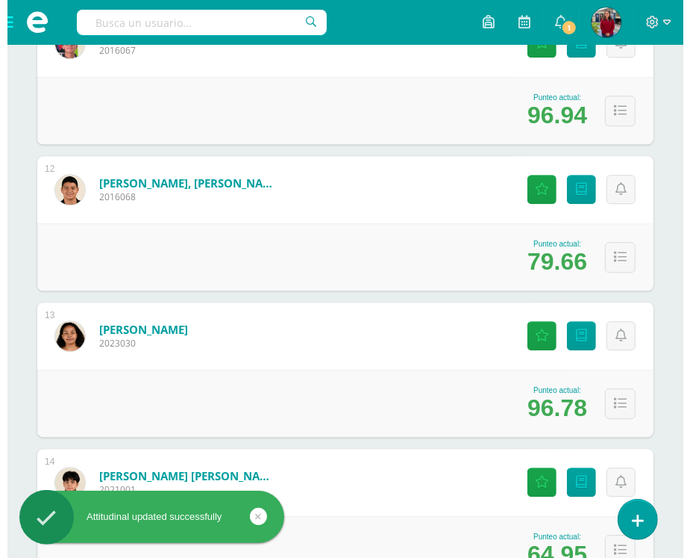
scroll to position [1773, 0]
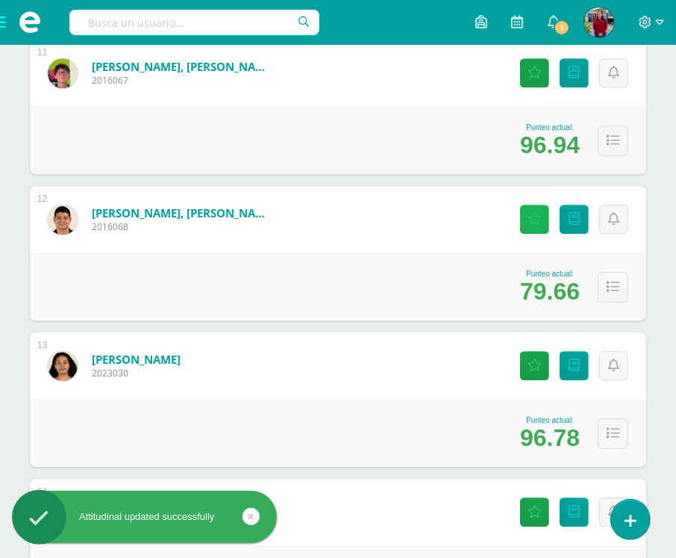
click at [539, 222] on icon at bounding box center [535, 219] width 14 height 13
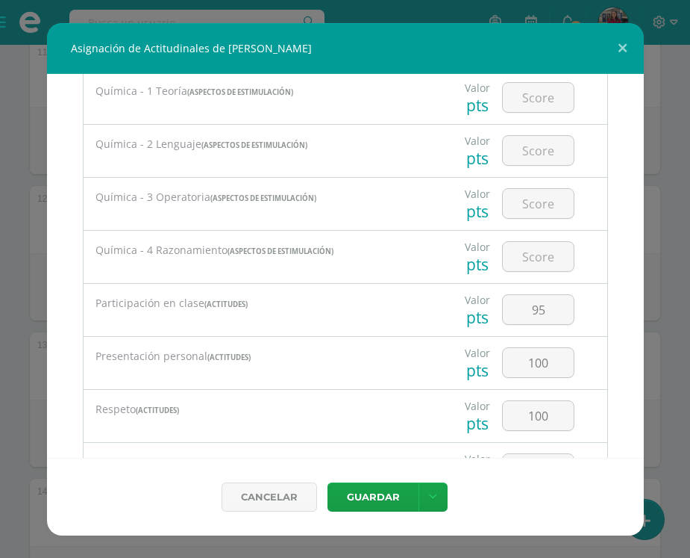
scroll to position [1958, 0]
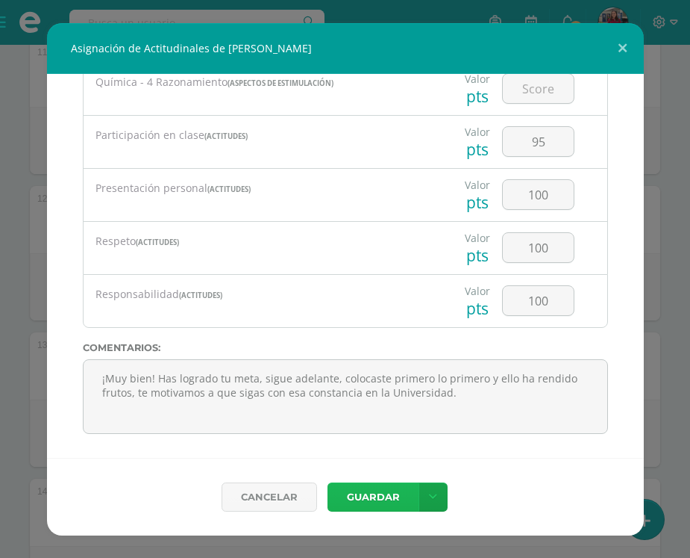
click at [362, 502] on button "Guardar" at bounding box center [373, 496] width 91 height 29
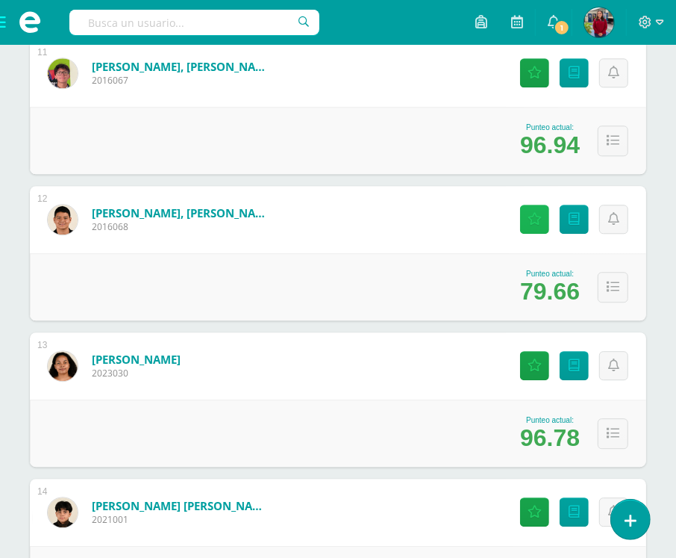
click at [526, 216] on link "Actitudinales" at bounding box center [534, 219] width 29 height 29
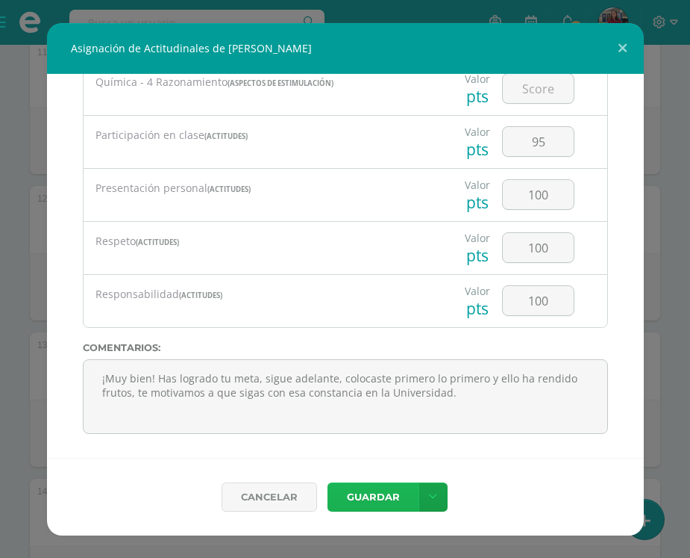
click at [360, 493] on button "Guardar" at bounding box center [373, 496] width 91 height 29
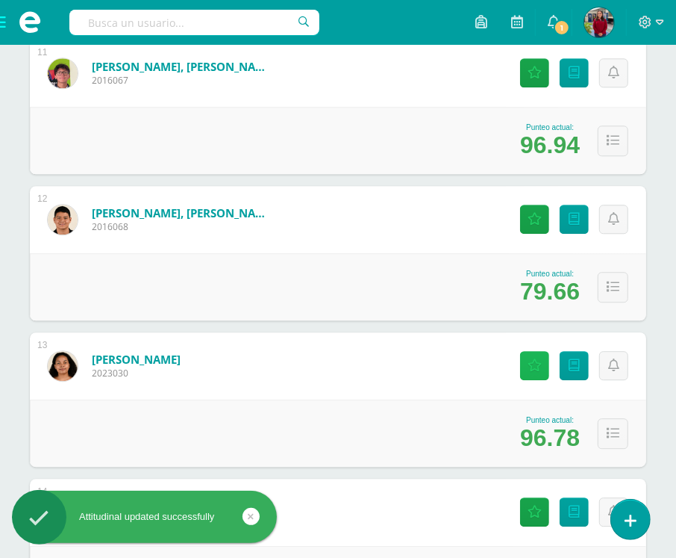
click at [527, 355] on link "Actitudinales" at bounding box center [534, 365] width 29 height 29
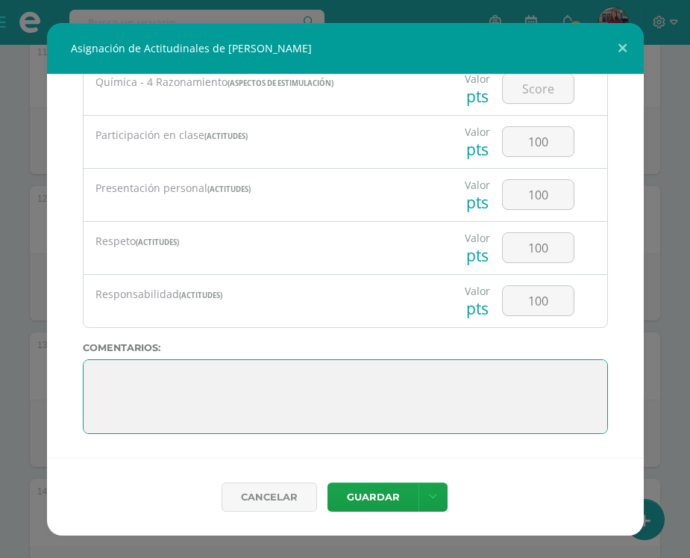
click at [98, 363] on textarea at bounding box center [345, 396] width 525 height 75
paste textarea "¡Muy bien! Tu esfuerzo y constancia dieron frutos, lograste elevar tus promedio…"
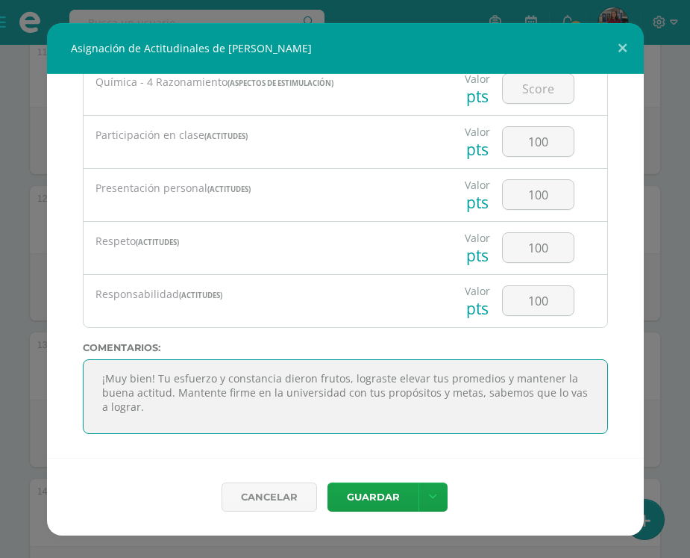
type textarea "¡Muy bien! Tu esfuerzo y constancia dieron frutos, lograste elevar tus promedio…"
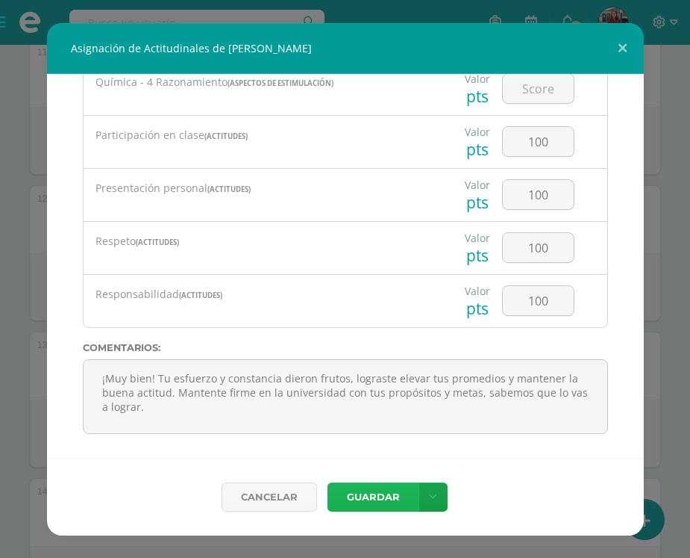
click at [384, 498] on button "Guardar" at bounding box center [373, 496] width 91 height 29
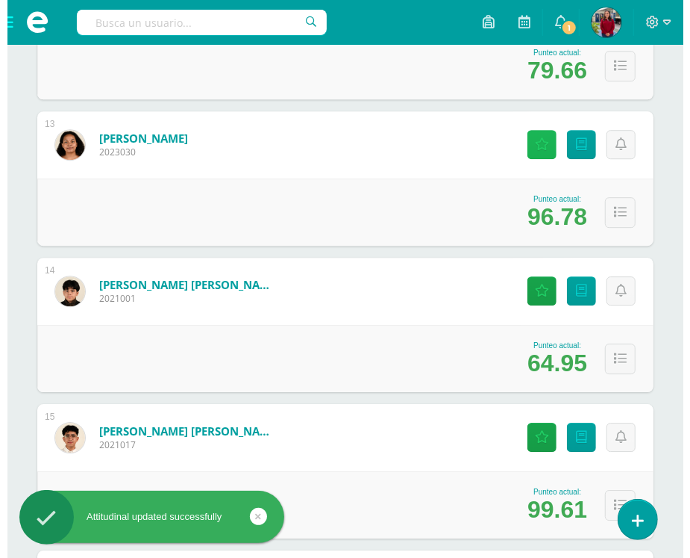
scroll to position [2146, 0]
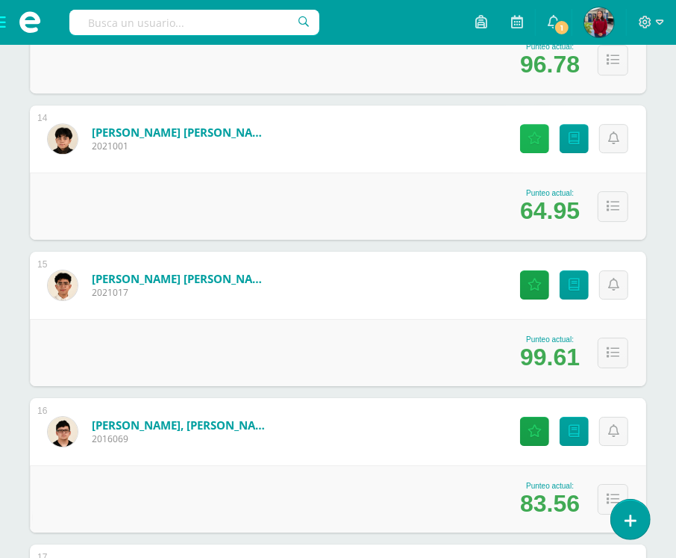
click at [536, 135] on icon at bounding box center [535, 138] width 14 height 13
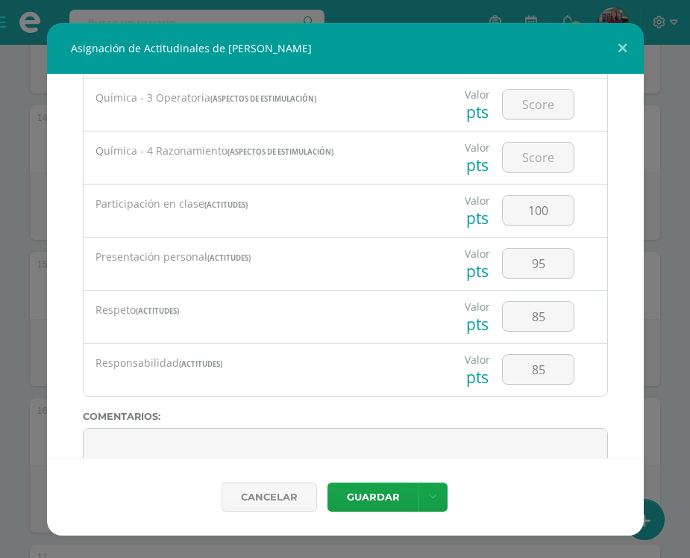
scroll to position [1958, 0]
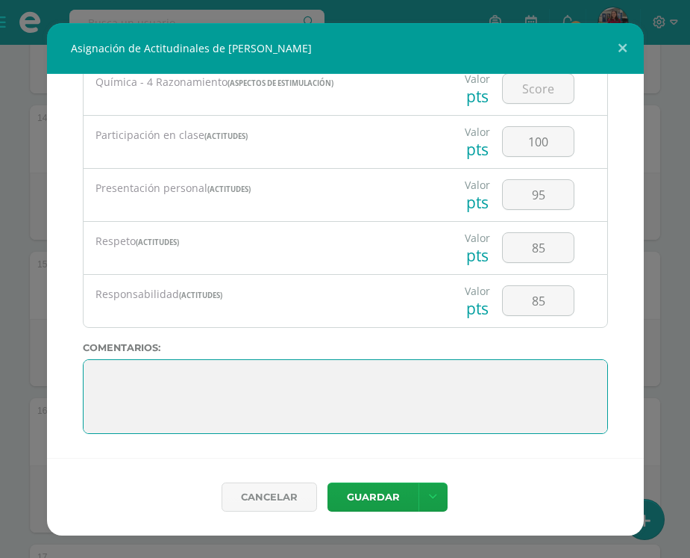
click at [121, 372] on textarea at bounding box center [345, 396] width 525 height 75
click at [102, 368] on textarea at bounding box center [345, 396] width 525 height 75
paste textarea "¡Muy bien! Sigue adelante tu esfuerzo ha rendido frutos y deseamos que en la un…"
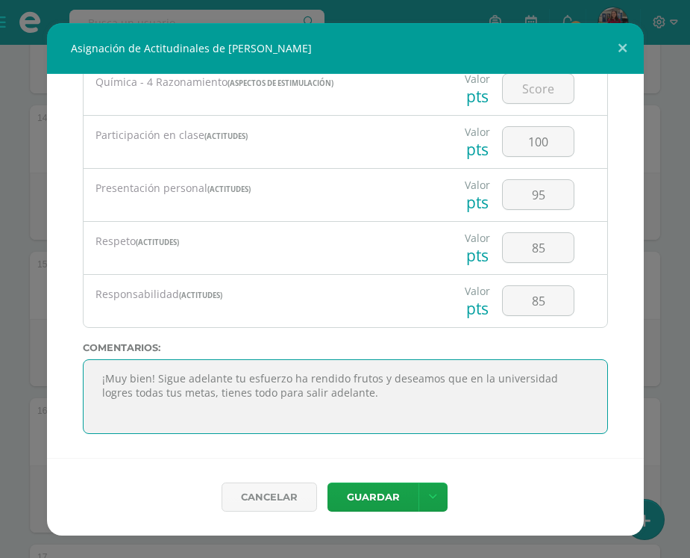
type textarea "¡Muy bien! Sigue adelante tu esfuerzo ha rendido frutos y deseamos que en la un…"
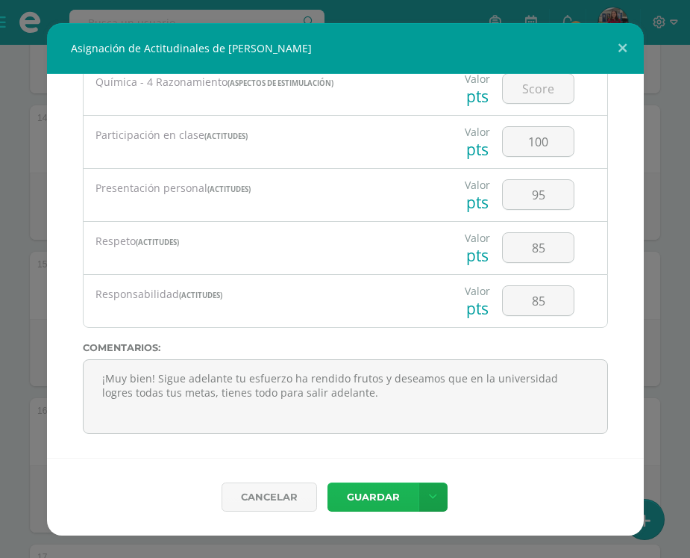
click at [370, 495] on button "Guardar" at bounding box center [373, 496] width 91 height 29
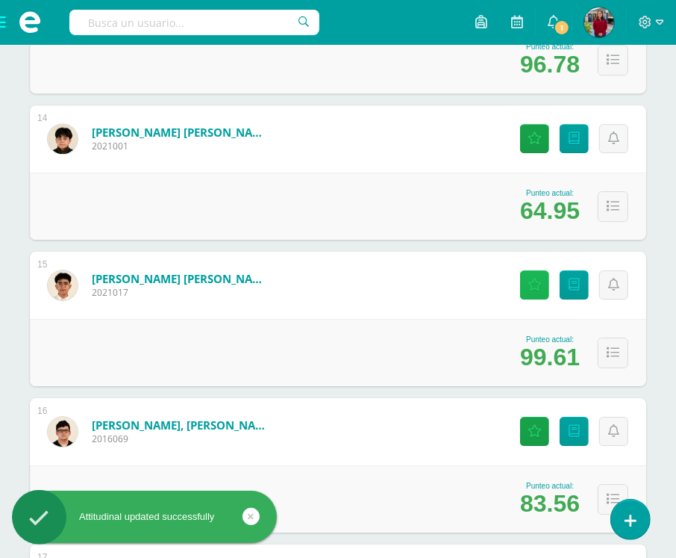
click at [530, 281] on icon at bounding box center [535, 284] width 14 height 13
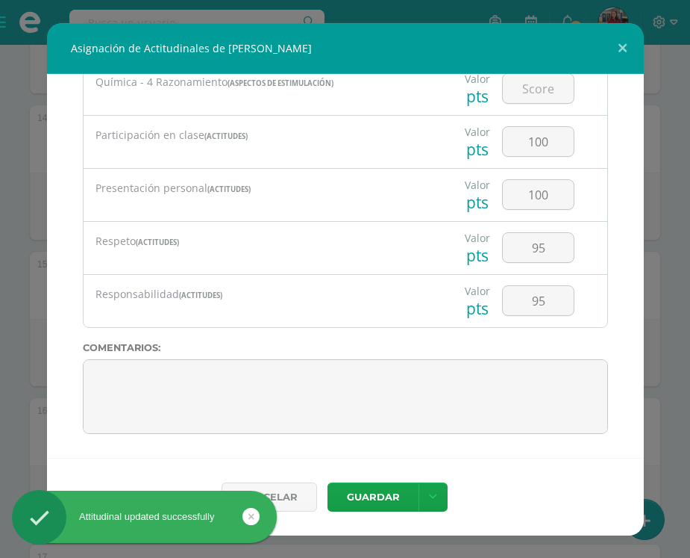
scroll to position [72, 0]
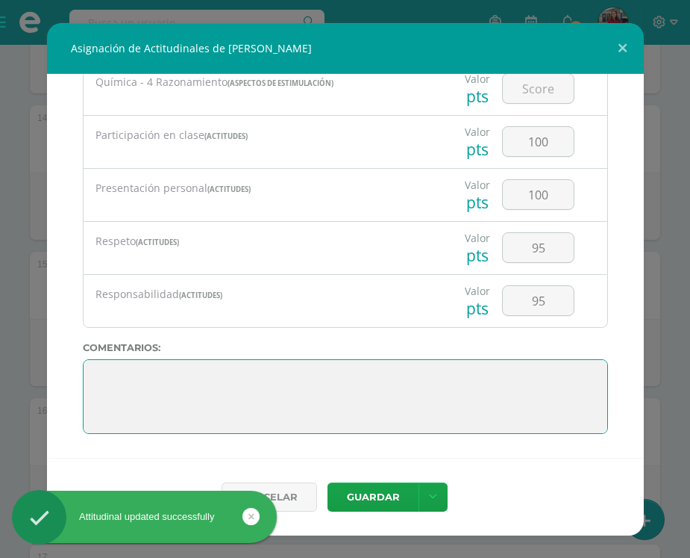
click at [97, 364] on textarea at bounding box center [345, 396] width 525 height 75
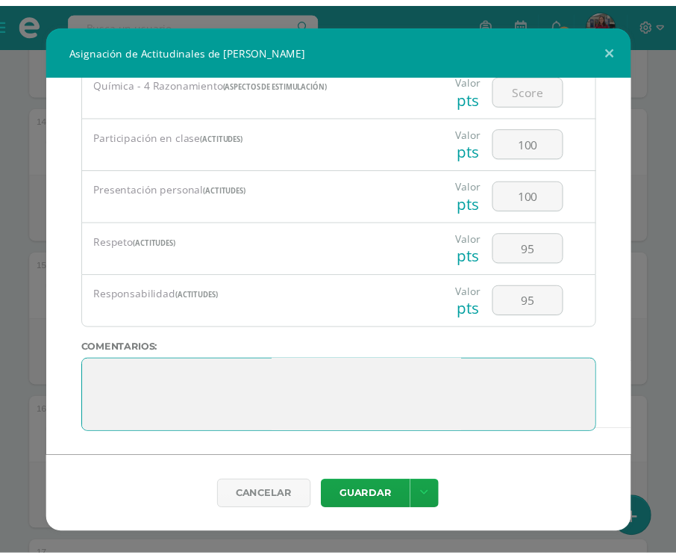
scroll to position [0, 0]
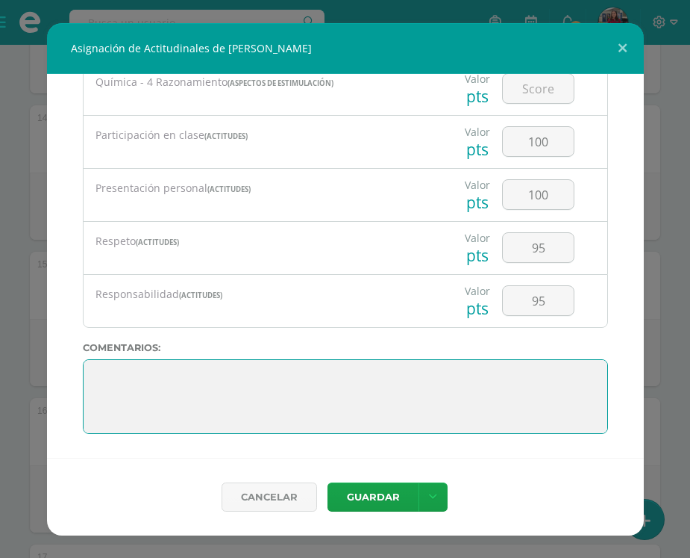
click at [108, 372] on textarea at bounding box center [345, 396] width 525 height 75
click at [127, 384] on textarea at bounding box center [345, 396] width 525 height 75
click at [108, 373] on textarea at bounding box center [345, 396] width 525 height 75
click at [105, 364] on textarea at bounding box center [345, 396] width 525 height 75
paste textarea "¡Muy bien! Has logrado la meta, sigue así de constante lucha por tus metas no t…"
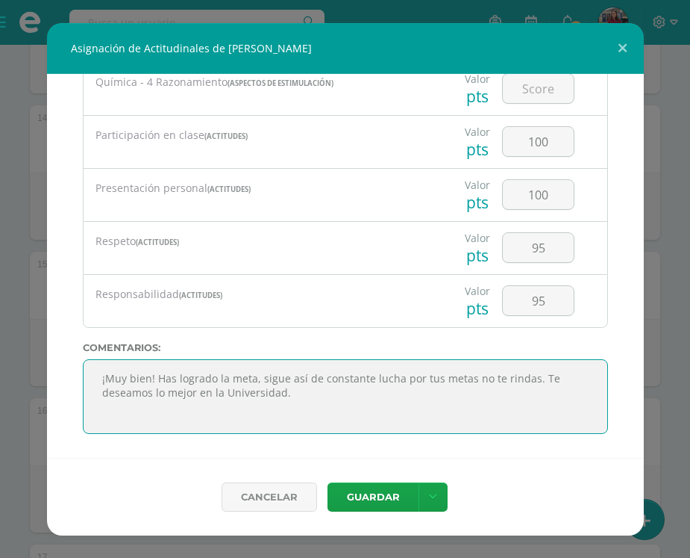
type textarea "¡Muy bien! Has logrado la meta, sigue así de constante lucha por tus metas no t…"
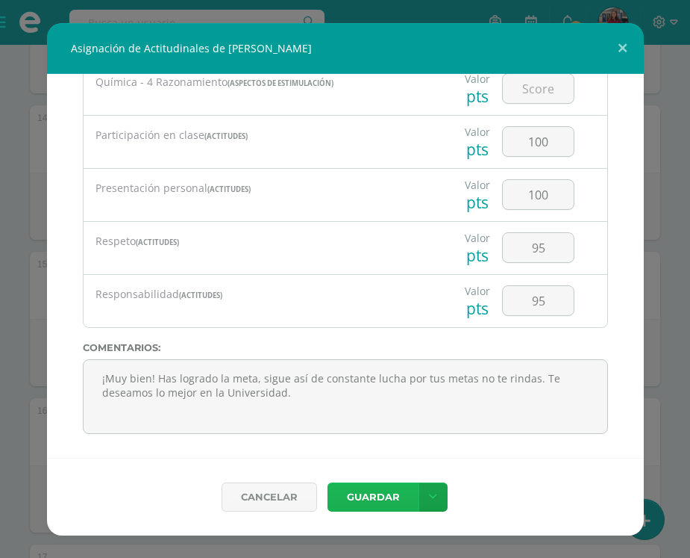
click at [357, 502] on button "Guardar" at bounding box center [373, 496] width 91 height 29
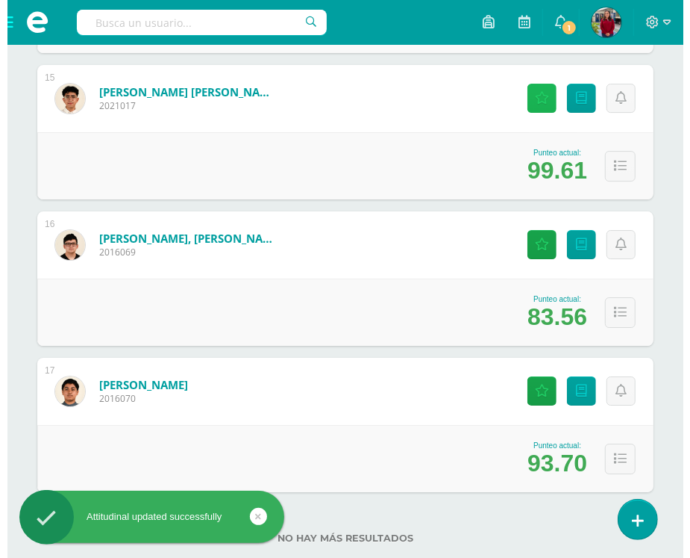
scroll to position [2365, 0]
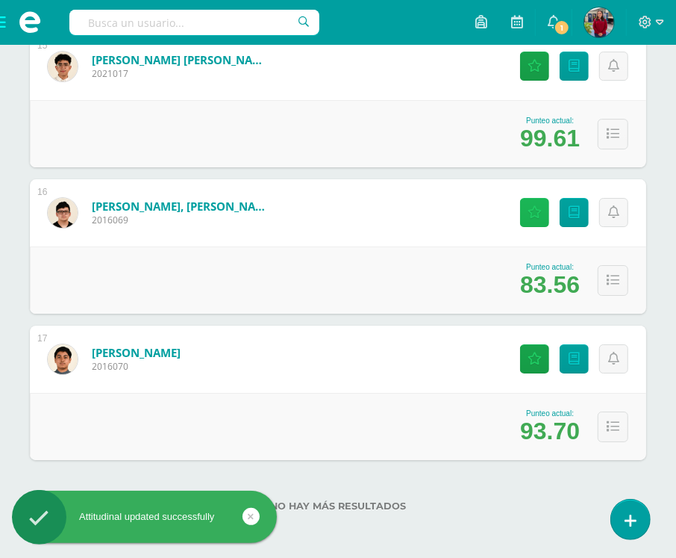
click at [536, 202] on link "Actitudinales" at bounding box center [534, 212] width 29 height 29
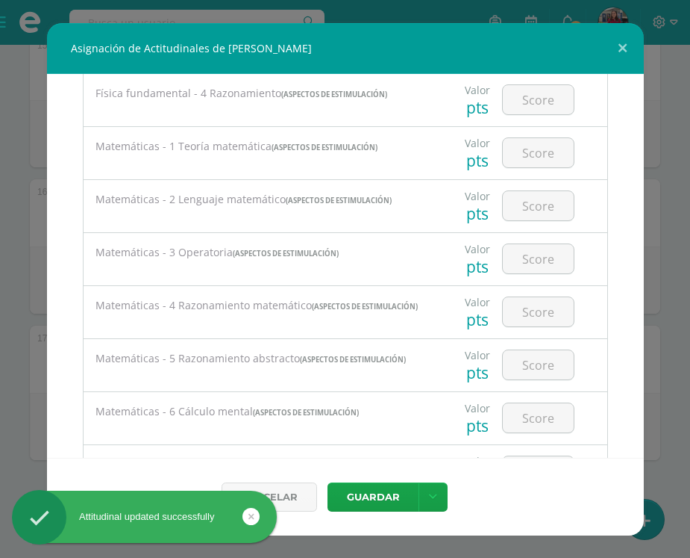
scroll to position [1958, 0]
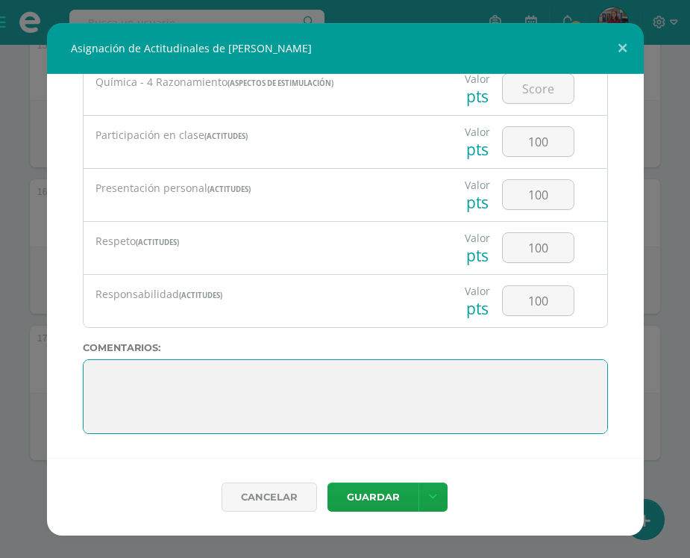
drag, startPoint x: 87, startPoint y: 369, endPoint x: 98, endPoint y: 374, distance: 11.4
click at [87, 369] on textarea at bounding box center [345, 396] width 525 height 75
paste textarea "¡Felicitaciones! Sigue adelante esforzándote para conseguir tus metas, estamos …"
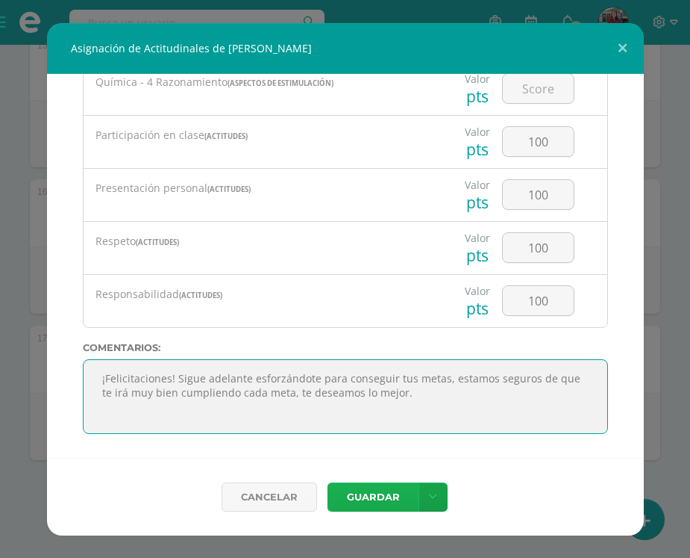
type textarea "¡Felicitaciones! Sigue adelante esforzándote para conseguir tus metas, estamos …"
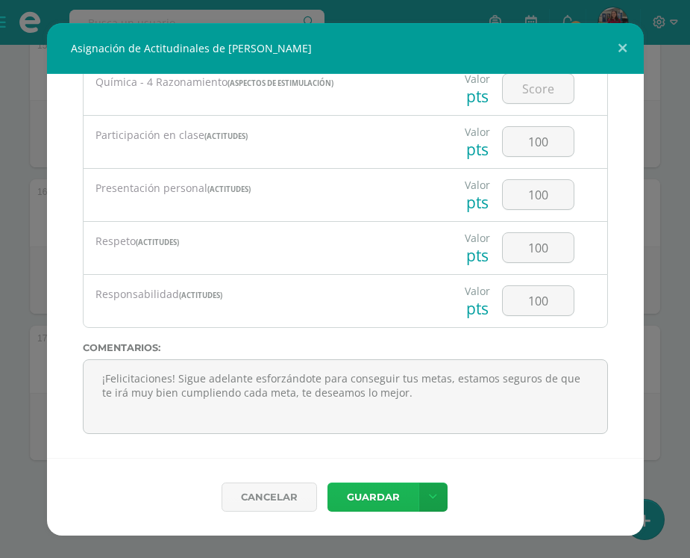
click at [364, 495] on button "Guardar" at bounding box center [373, 496] width 91 height 29
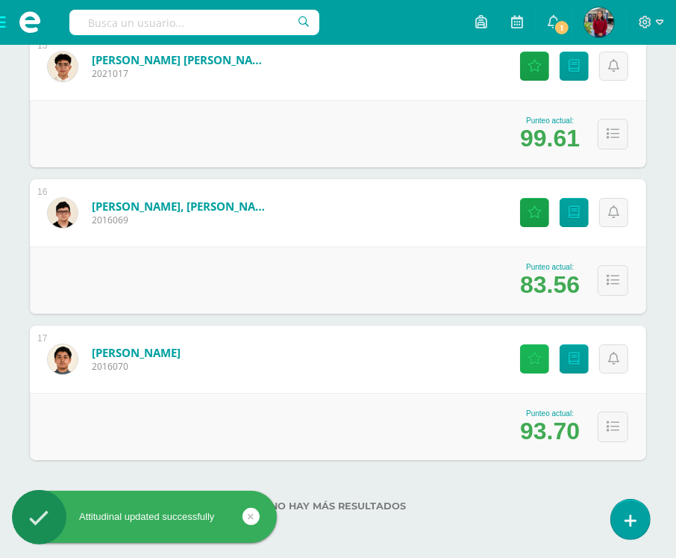
click at [531, 357] on icon at bounding box center [535, 358] width 14 height 13
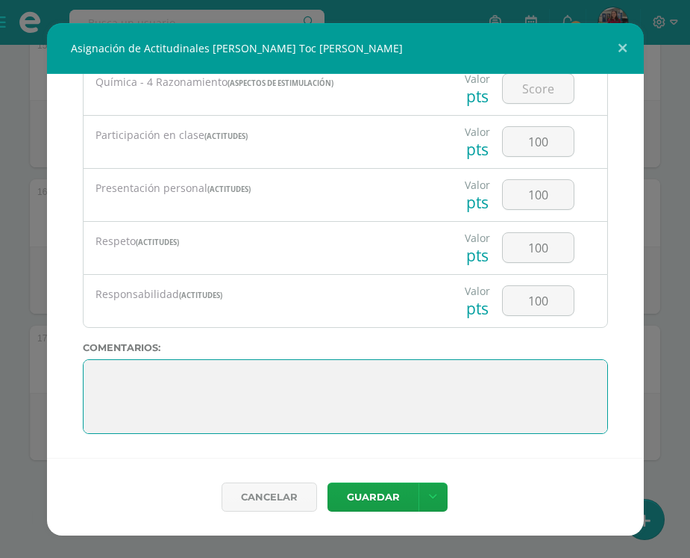
click at [98, 367] on textarea at bounding box center [345, 396] width 525 height 75
type textarea "¿"
click at [102, 371] on textarea at bounding box center [345, 396] width 525 height 75
paste textarea "¡Felicitaciones! Tus esfuerzos rinden frutos, has logrado superar todos los obs…"
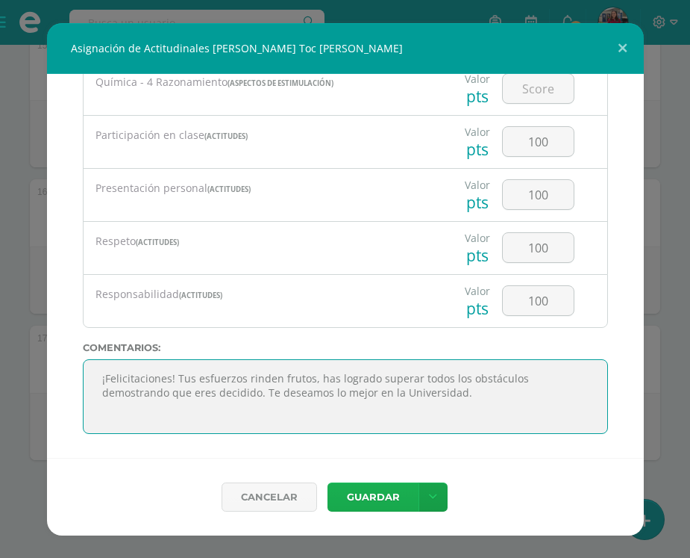
type textarea "¡Felicitaciones! Tus esfuerzos rinden frutos, has logrado superar todos los obs…"
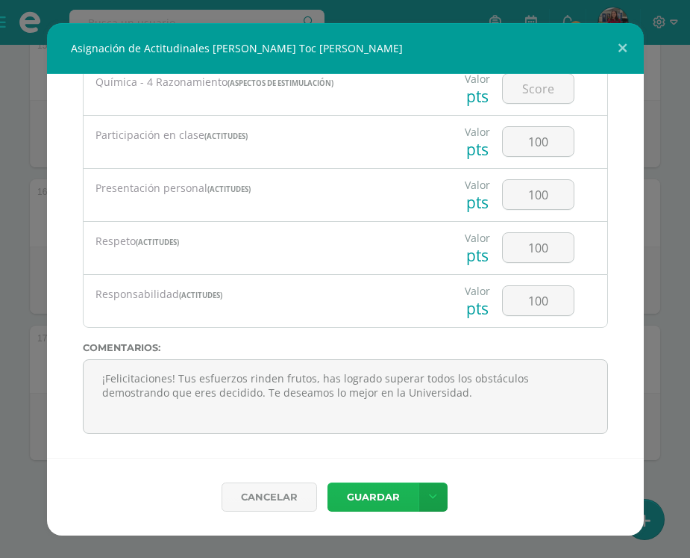
drag, startPoint x: 375, startPoint y: 500, endPoint x: 366, endPoint y: 502, distance: 9.2
click at [375, 500] on button "Guardar" at bounding box center [373, 496] width 91 height 29
